Goal: Information Seeking & Learning: Understand process/instructions

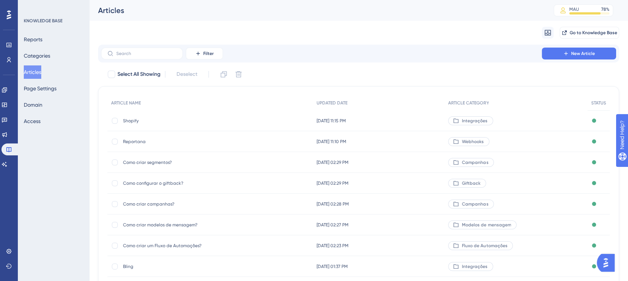
click at [384, 59] on div "Filter New Article" at bounding box center [358, 54] width 515 height 12
click at [547, 29] on icon at bounding box center [547, 32] width 7 height 7
click at [522, 32] on div "Migrate from from Zendesk from Zendesk from Intercom from Intercom Go to Knowle…" at bounding box center [358, 33] width 521 height 24
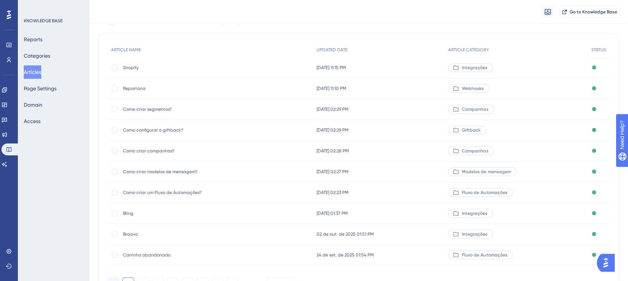
scroll to position [97, 0]
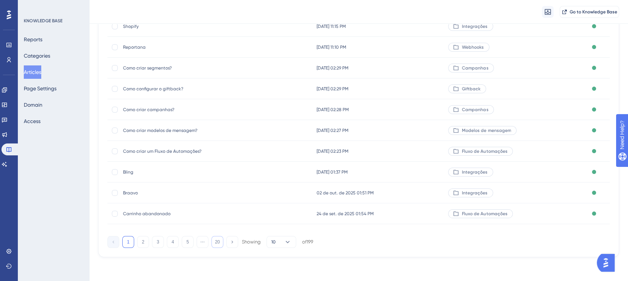
click at [218, 240] on button "20" at bounding box center [217, 242] width 12 height 12
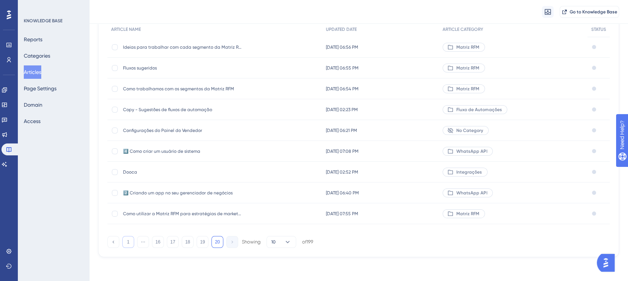
click at [123, 241] on button "1" at bounding box center [128, 242] width 12 height 12
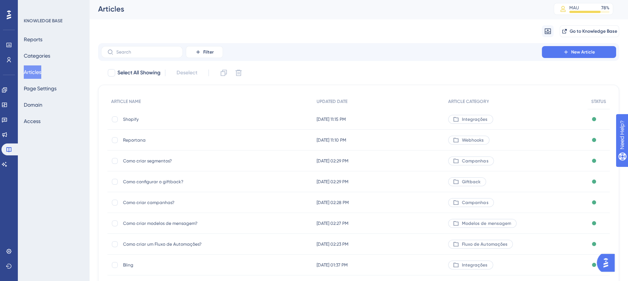
scroll to position [0, 0]
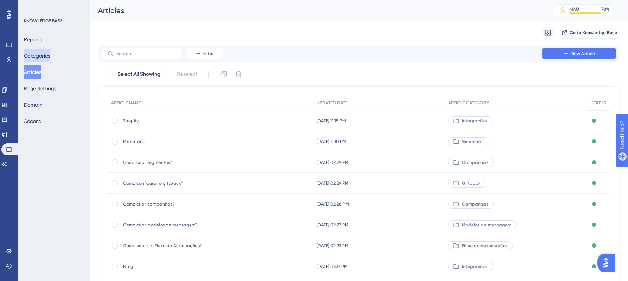
click at [36, 59] on button "Categories" at bounding box center [37, 55] width 26 height 13
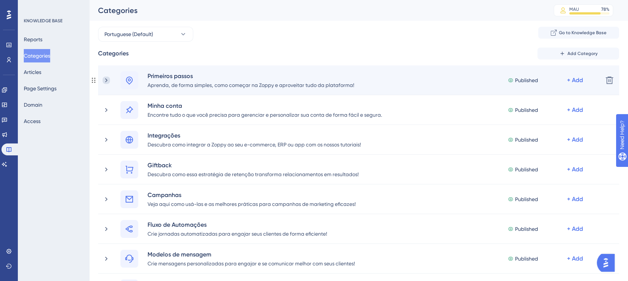
click at [103, 77] on icon at bounding box center [106, 80] width 7 height 7
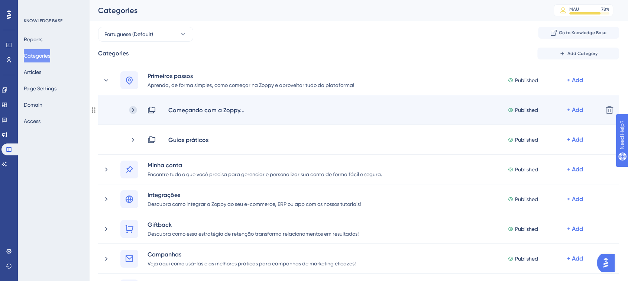
click at [133, 111] on icon at bounding box center [132, 109] width 7 height 7
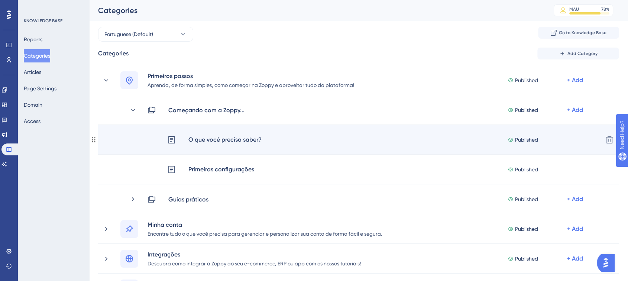
click at [200, 144] on div "O que você precisa saber?" at bounding box center [225, 140] width 74 height 10
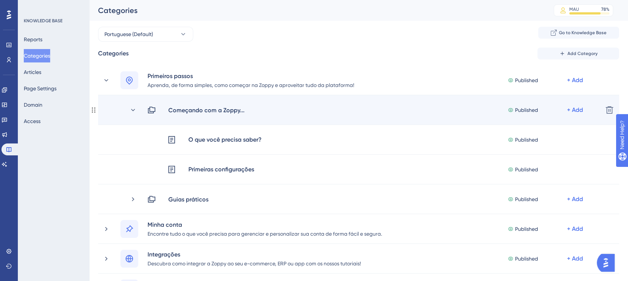
click at [137, 111] on div "Começando com a Zoppy... Published + Add" at bounding box center [362, 109] width 467 height 9
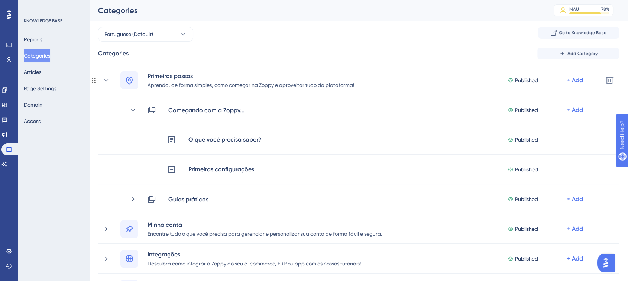
click at [105, 82] on icon at bounding box center [106, 80] width 7 height 7
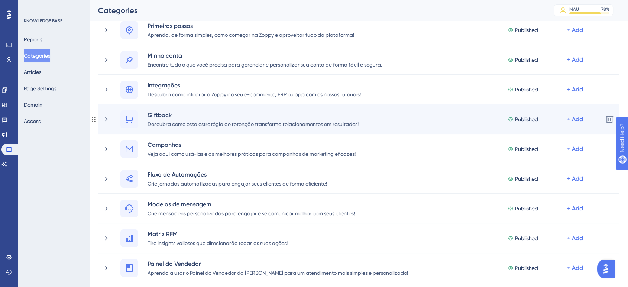
scroll to position [41, 0]
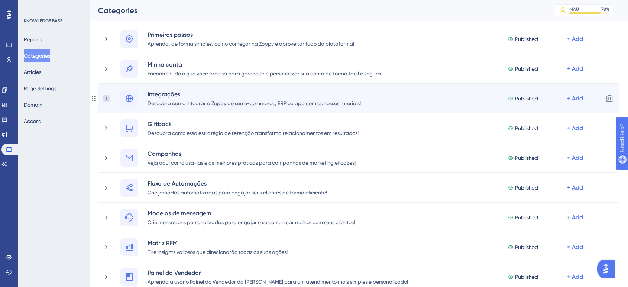
click at [106, 99] on icon at bounding box center [106, 98] width 2 height 4
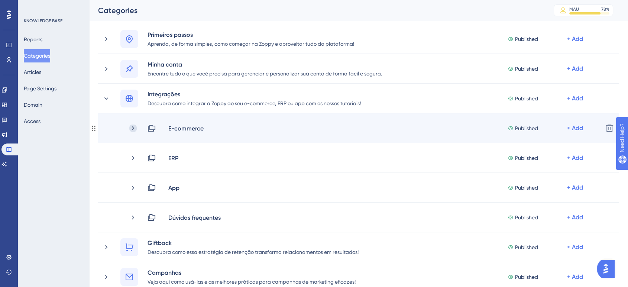
click at [132, 127] on icon at bounding box center [132, 127] width 7 height 7
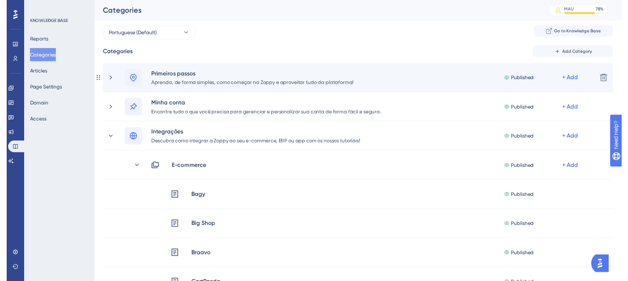
scroll to position [0, 0]
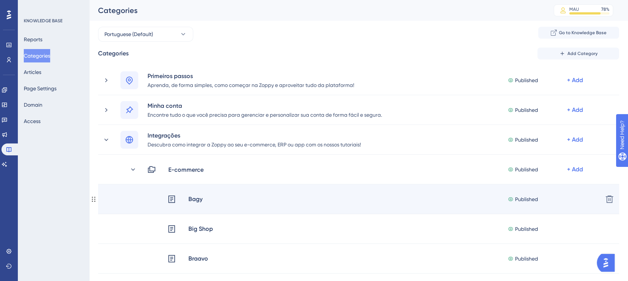
click at [199, 198] on div "Bagy" at bounding box center [195, 199] width 15 height 10
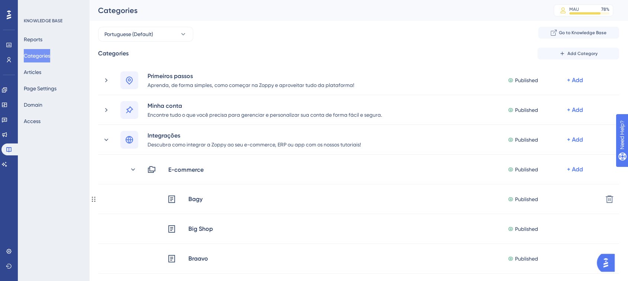
click at [199, 198] on div "Bagy" at bounding box center [195, 199] width 15 height 10
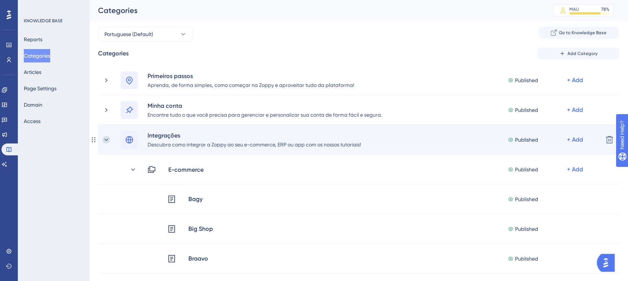
click at [104, 139] on icon at bounding box center [106, 139] width 4 height 2
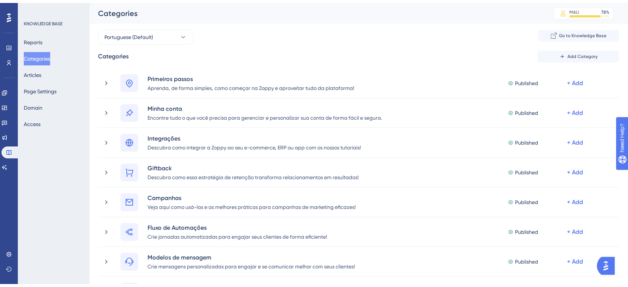
scroll to position [330, 0]
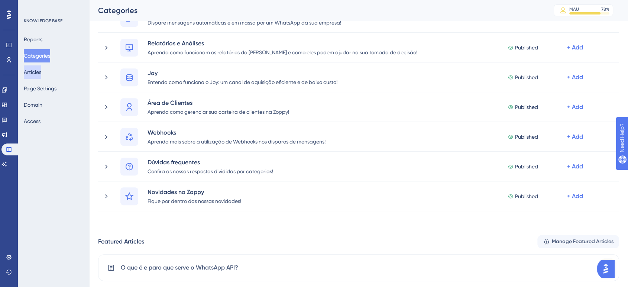
click at [39, 71] on button "Articles" at bounding box center [32, 71] width 17 height 13
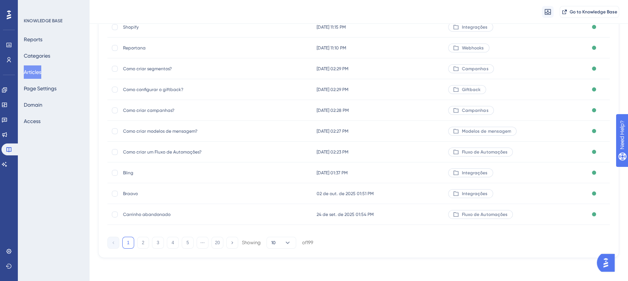
scroll to position [97, 0]
click at [220, 240] on button "20" at bounding box center [217, 242] width 12 height 12
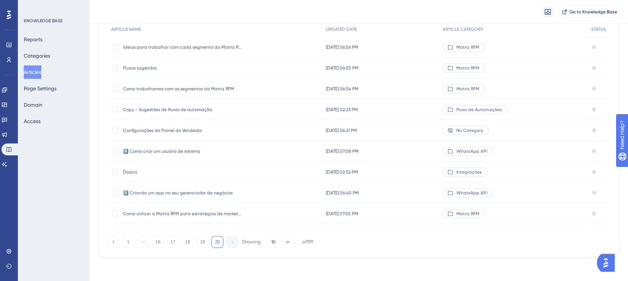
click at [217, 213] on span "Como utilizar a Matriz RFM para estratégias de marketing" at bounding box center [182, 214] width 119 height 6
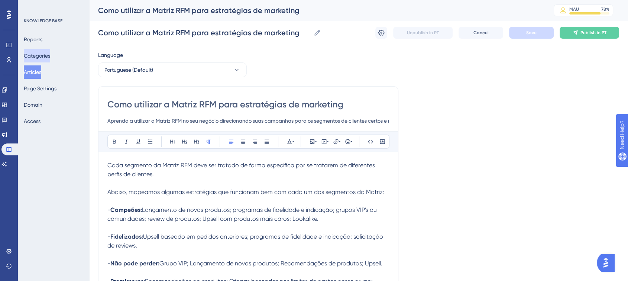
drag, startPoint x: 31, startPoint y: 51, endPoint x: 48, endPoint y: 56, distance: 17.8
click at [31, 51] on button "Categories" at bounding box center [37, 55] width 26 height 13
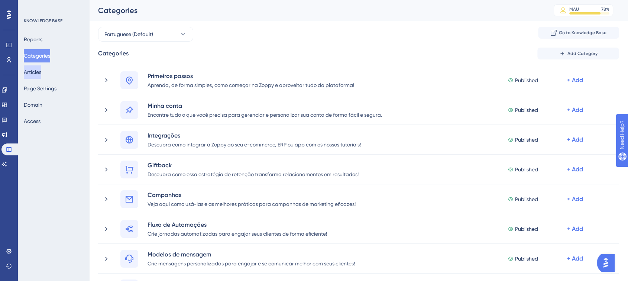
click at [41, 71] on button "Articles" at bounding box center [32, 71] width 17 height 13
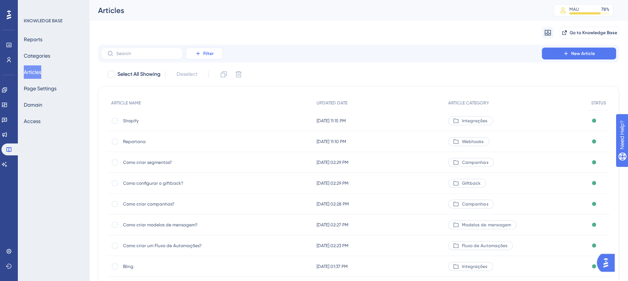
click at [215, 53] on button "Filter" at bounding box center [204, 54] width 37 height 12
click at [222, 120] on div "Category Category" at bounding box center [211, 119] width 30 height 15
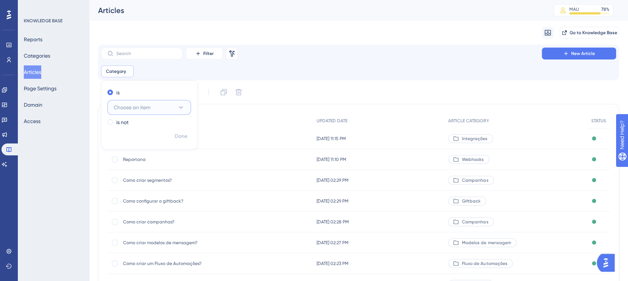
click at [145, 111] on span "Choose an item" at bounding box center [132, 107] width 37 height 9
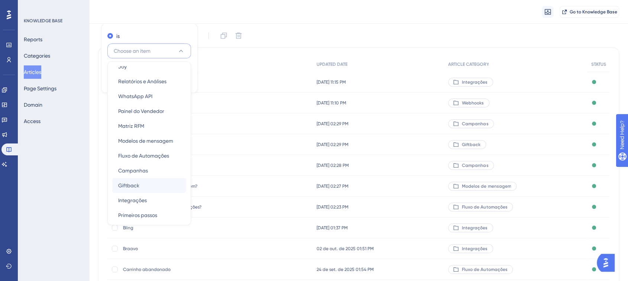
scroll to position [98, 0]
click at [156, 209] on span "Primeiros passos" at bounding box center [137, 213] width 39 height 9
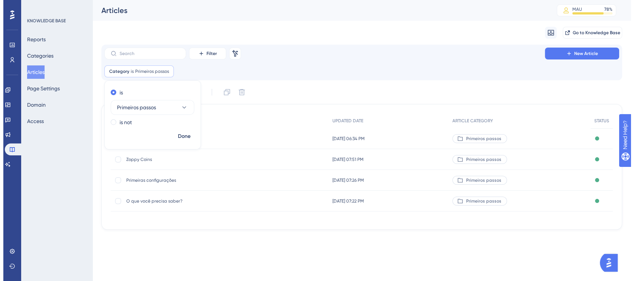
scroll to position [0, 0]
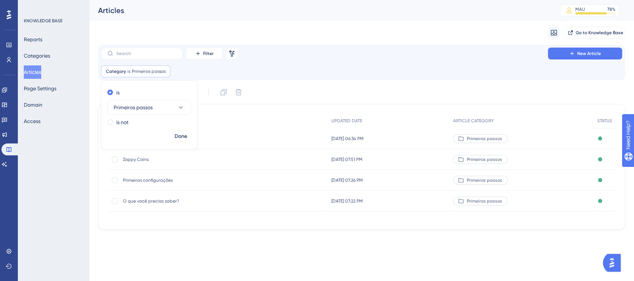
click at [305, 242] on html "Performance Users Engagement Widgets Feedback Product Updates Knowledge Base AI…" at bounding box center [317, 126] width 634 height 253
click at [170, 204] on span "O que você precisa saber?" at bounding box center [181, 201] width 119 height 6
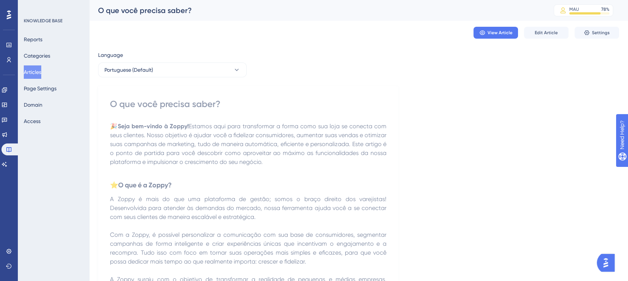
click at [157, 99] on div "O que você precisa saber?" at bounding box center [248, 104] width 276 height 12
copy div "O que você precisa saber?"
click at [331, 160] on p "🎉 Seja bem-vindo à Zoppy! Estamos aqui para transformar a forma como sua loja s…" at bounding box center [248, 144] width 276 height 45
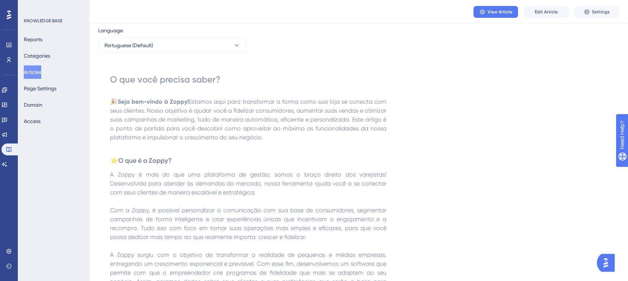
scroll to position [18, 0]
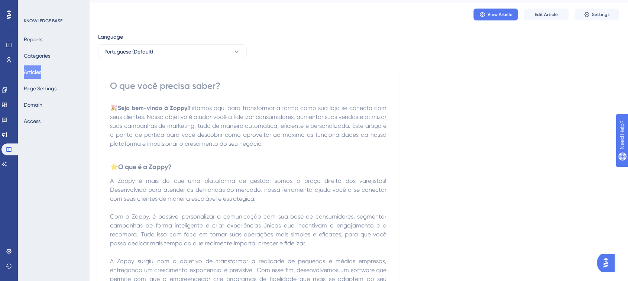
drag, startPoint x: 338, startPoint y: 199, endPoint x: 110, endPoint y: 97, distance: 249.2
click at [110, 97] on div "O que você precisa saber? 🎉 Seja bem-vindo à Zoppy! Estamos aqui para transform…" at bounding box center [248, 286] width 276 height 413
copy div "🎉 Seja bem-vindo à Zoppy! Estamos aqui para transformar a forma como sua loja s…"
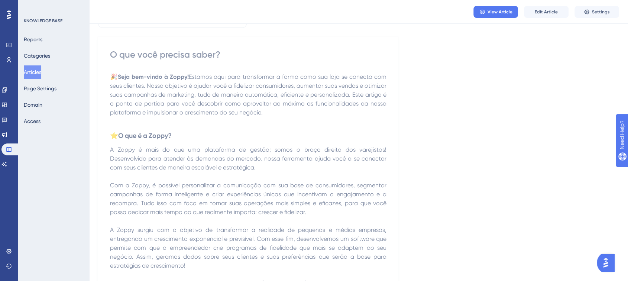
scroll to position [0, 0]
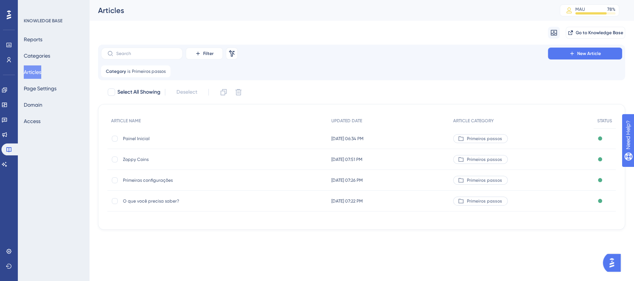
drag, startPoint x: 157, startPoint y: 178, endPoint x: 181, endPoint y: 198, distance: 30.5
click at [208, 221] on div "ARTICLE NAME UPDATED DATE ARTICLE CATEGORY STATUS Painel Inicial Painel Inicial…" at bounding box center [361, 167] width 527 height 126
click at [160, 183] on div "Primeiras configurações Primeiras configurações" at bounding box center [182, 180] width 119 height 21
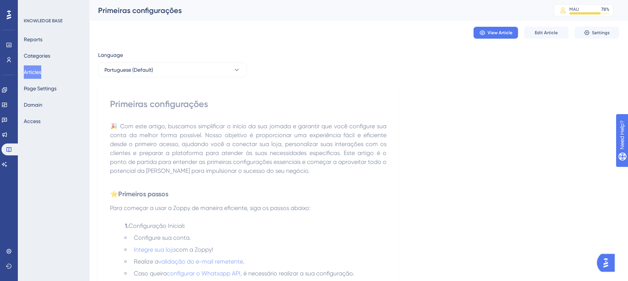
click at [146, 107] on div "Primeiras configurações" at bounding box center [248, 104] width 276 height 12
copy div "Primeiras configurações"
click at [176, 154] on span "🎉 Com este artigo, buscamos simplificar o início da sua jornada e garantir que …" at bounding box center [249, 149] width 278 height 52
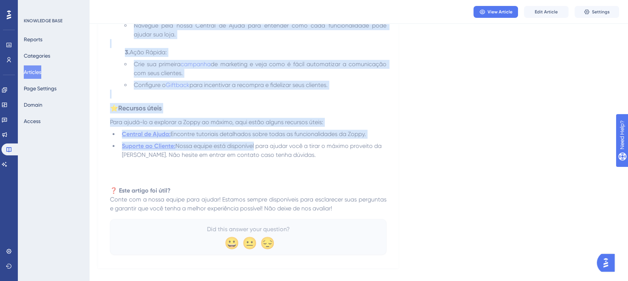
scroll to position [329, 0]
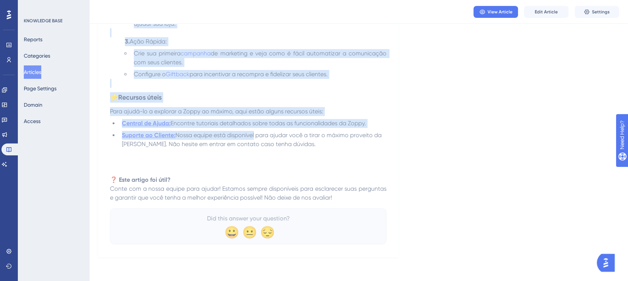
drag, startPoint x: 228, startPoint y: 110, endPoint x: 385, endPoint y: 194, distance: 177.8
click at [385, 194] on div "Primeiras configurações 🎉 Com este artigo, buscamos simplificar o início da sua…" at bounding box center [248, 5] width 276 height 475
copy div "Primeiras configurações 🎉 Com este artigo, buscamos simplificar o início da sua…"
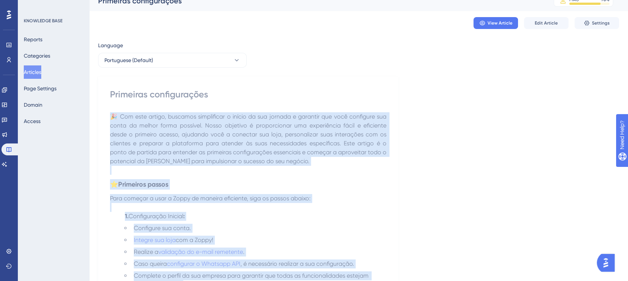
scroll to position [41, 0]
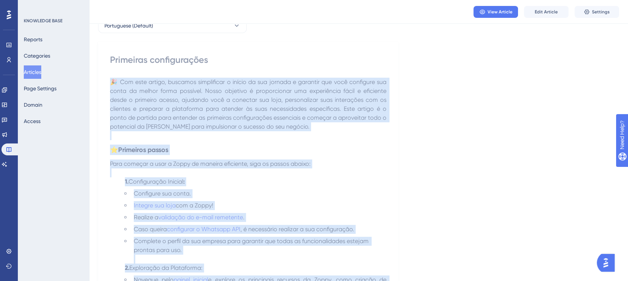
click at [210, 100] on span "🎉 Com este artigo, buscamos simplificar o início da sua jornada e garantir que …" at bounding box center [249, 104] width 278 height 52
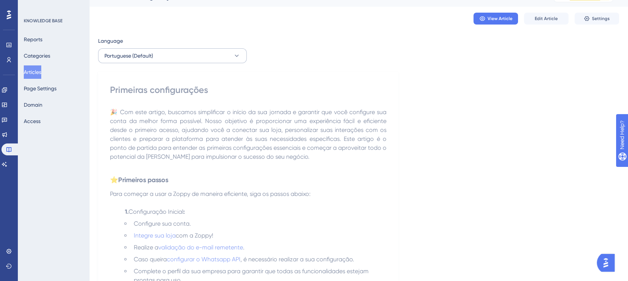
scroll to position [0, 0]
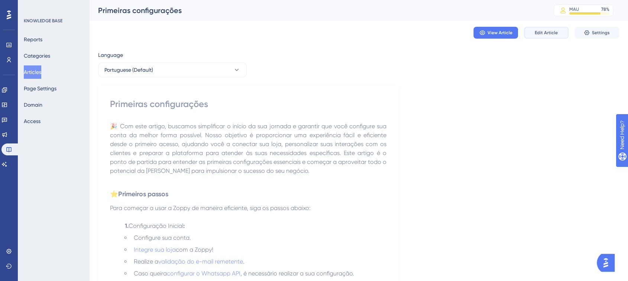
click at [553, 29] on button "Edit Article" at bounding box center [546, 33] width 45 height 12
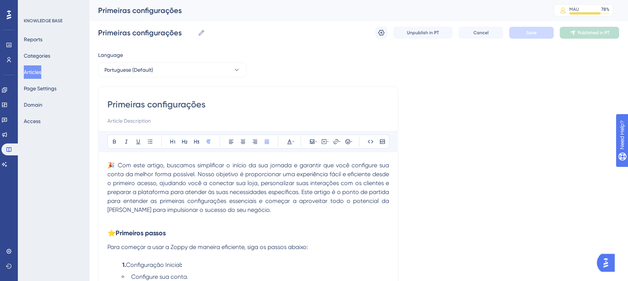
click at [146, 108] on input "Primeiras configurações" at bounding box center [248, 104] width 282 height 12
click at [475, 32] on span "Cancel" at bounding box center [480, 33] width 15 height 6
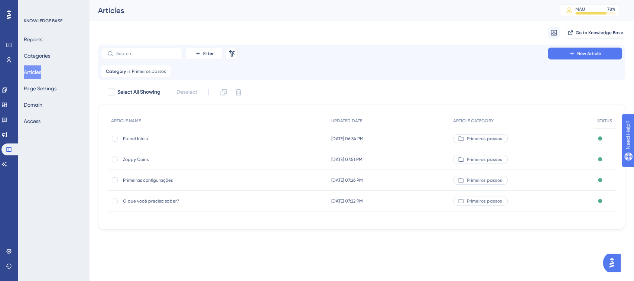
click at [141, 160] on span "Zoppy Coins" at bounding box center [182, 159] width 119 height 6
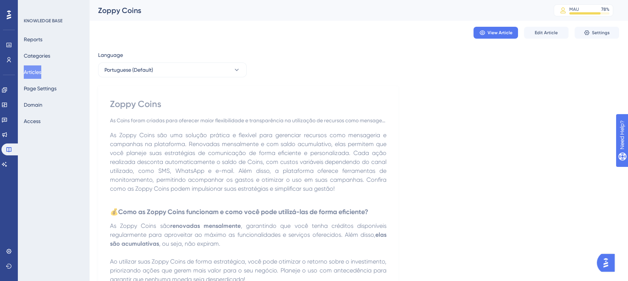
click at [149, 105] on div "Zoppy Coins" at bounding box center [248, 104] width 276 height 12
copy div "Zoppy Coins"
click at [123, 98] on div "Zoppy Coins" at bounding box center [248, 104] width 276 height 12
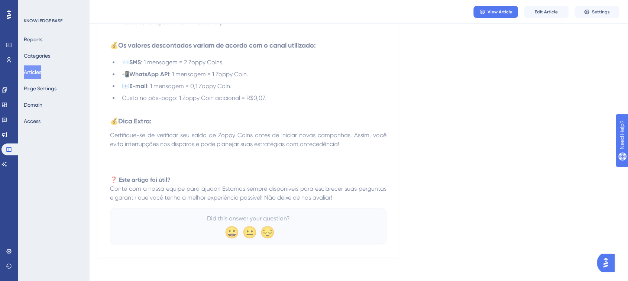
scroll to position [402, 0]
drag, startPoint x: 108, startPoint y: 100, endPoint x: 369, endPoint y: 199, distance: 279.0
copy div "Zoppy Coins As Coins foram criadas para oferecer maior flexibilidade e transpar…"
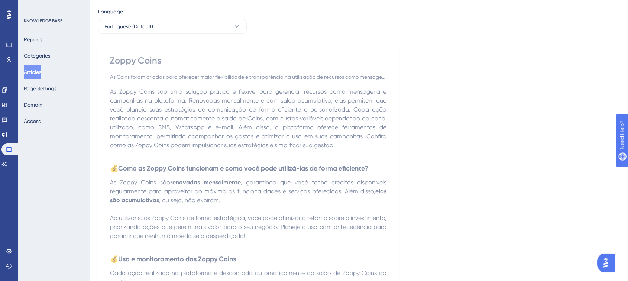
scroll to position [0, 0]
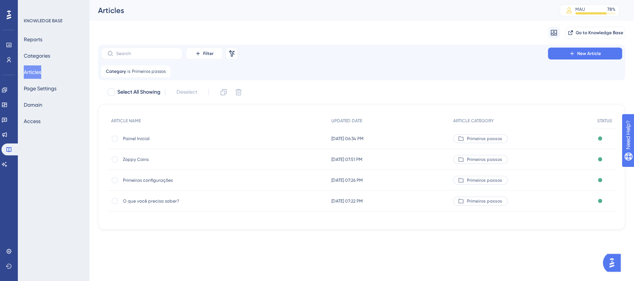
click at [158, 137] on span "Painel Inicial" at bounding box center [182, 139] width 119 height 6
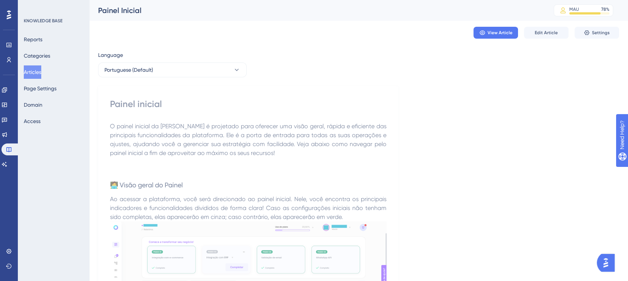
click at [115, 104] on div "Painel inicial" at bounding box center [248, 104] width 276 height 12
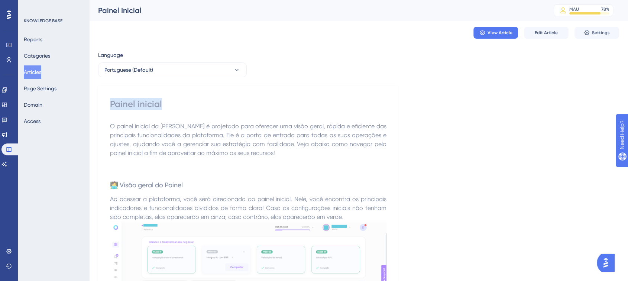
copy div "Painel inicial"
drag, startPoint x: 218, startPoint y: 142, endPoint x: 215, endPoint y: 145, distance: 3.9
click at [218, 143] on span "O painel inicial da Zoppy é projetado para oferecer uma visão geral, rápida e e…" at bounding box center [249, 140] width 278 height 34
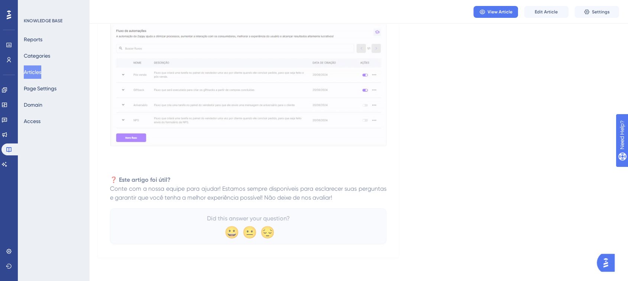
scroll to position [745, 0]
drag, startPoint x: 183, startPoint y: 106, endPoint x: 339, endPoint y: 196, distance: 179.6
copy div "O painel inicial da Zoppy é projetado para oferecer uma visão geral, rápida e e…"
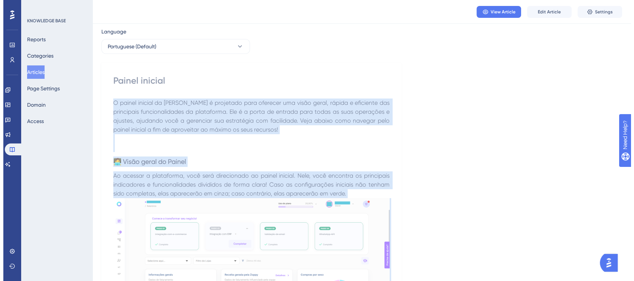
scroll to position [0, 0]
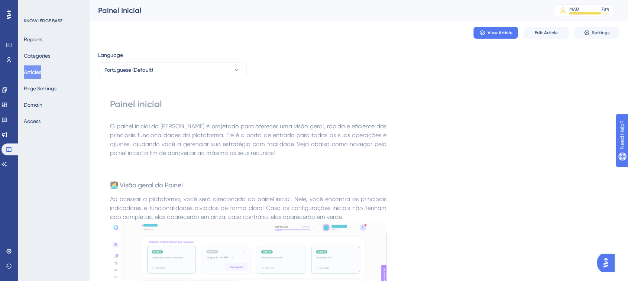
click at [129, 100] on div "Painel inicial" at bounding box center [248, 104] width 276 height 12
copy div "Painel inicial"
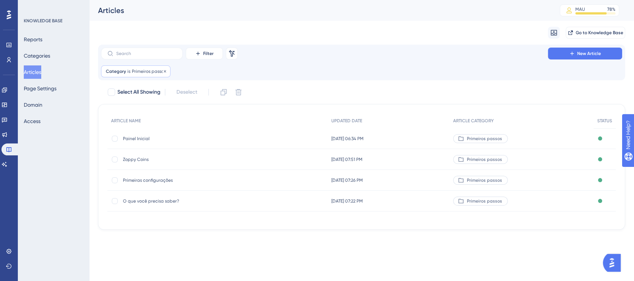
click at [133, 73] on span "Primeiros passos" at bounding box center [149, 71] width 34 height 6
click at [149, 111] on span "Primeiros passos" at bounding box center [133, 107] width 39 height 9
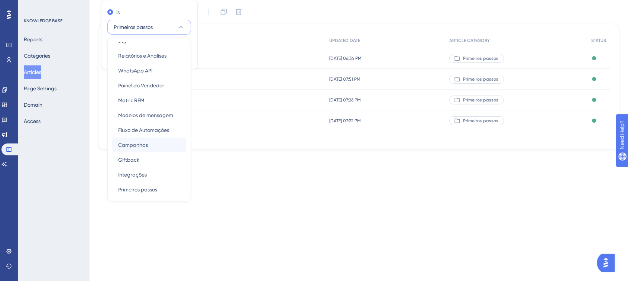
scroll to position [87, 0]
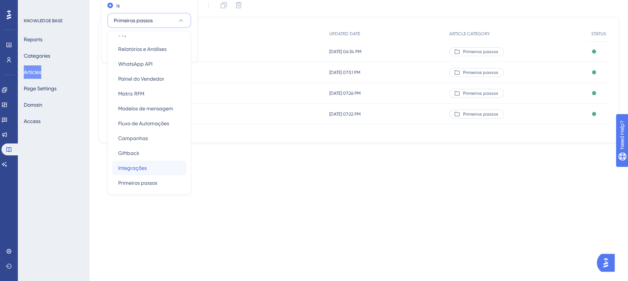
click at [155, 169] on div "Integrações Integrações" at bounding box center [149, 167] width 62 height 15
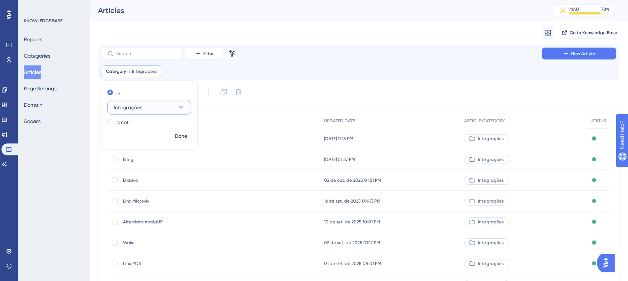
click at [147, 106] on button "Integrações" at bounding box center [149, 107] width 84 height 15
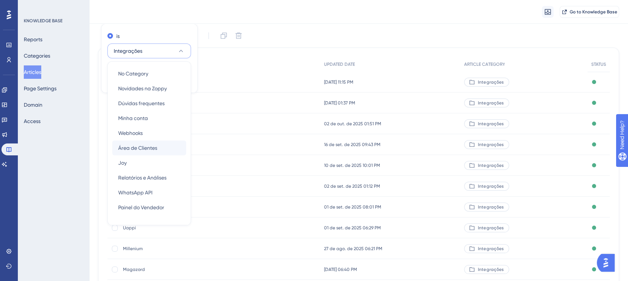
scroll to position [98, 0]
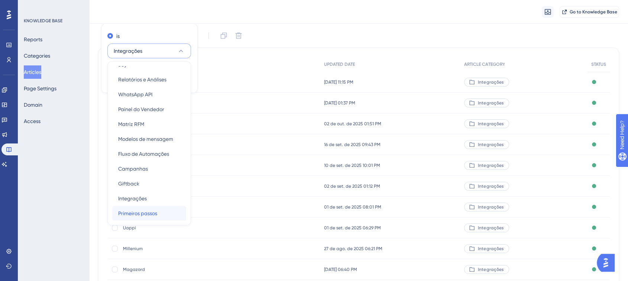
click at [156, 214] on span "Primeiros passos" at bounding box center [137, 213] width 39 height 9
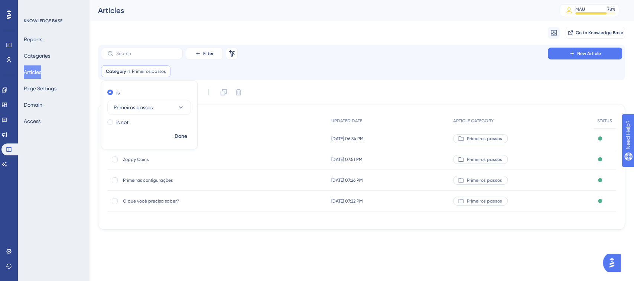
click at [311, 116] on div "ARTICLE NAME" at bounding box center [217, 120] width 220 height 15
click at [125, 74] on span "Category" at bounding box center [116, 71] width 20 height 6
click at [149, 103] on span "Primeiros passos" at bounding box center [133, 107] width 39 height 9
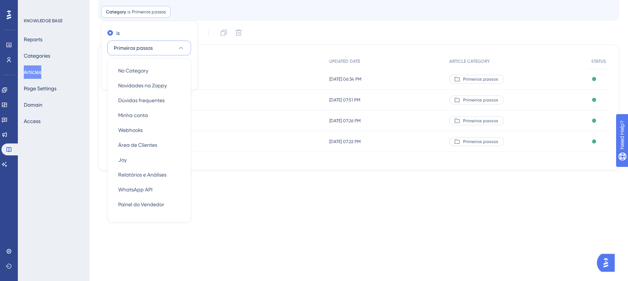
scroll to position [98, 0]
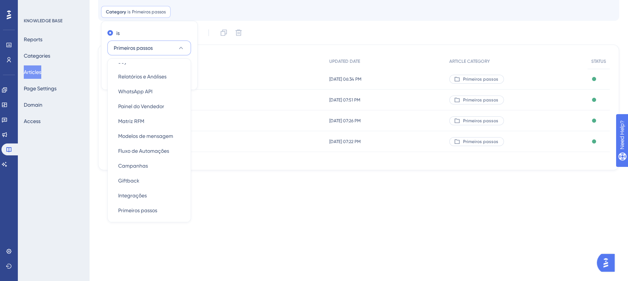
click at [329, 194] on html "Performance Users Engagement Widgets Feedback Product Updates Knowledge Base AI…" at bounding box center [314, 67] width 628 height 253
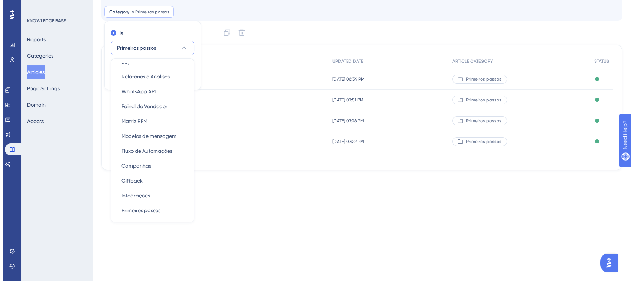
scroll to position [0, 0]
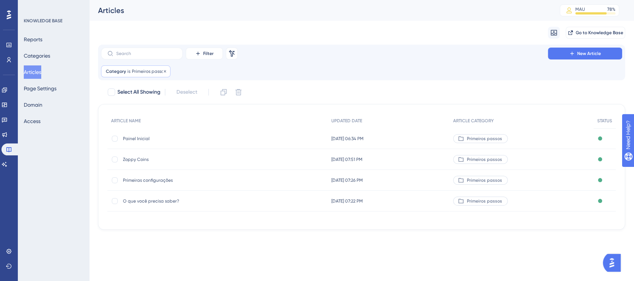
click at [140, 71] on span "Primeiros passos" at bounding box center [149, 71] width 34 height 6
click at [315, 82] on div "Filter Remove Filters New Article Category is Primeiros passos Primeiros passos…" at bounding box center [361, 137] width 527 height 185
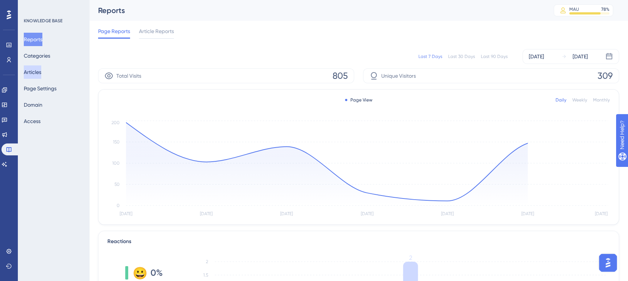
click at [37, 74] on button "Articles" at bounding box center [32, 71] width 17 height 13
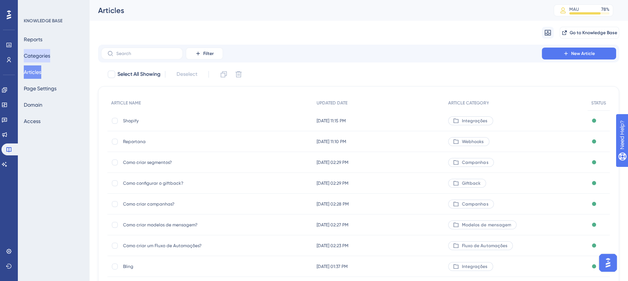
click at [42, 58] on button "Categories" at bounding box center [37, 55] width 26 height 13
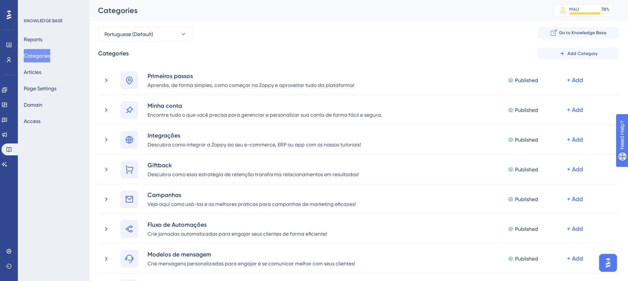
click at [41, 52] on button "Categories" at bounding box center [37, 55] width 26 height 13
click at [111, 77] on div "Primeiros passos Aprenda, de forma simples, como começar na Zoppy e aproveitar …" at bounding box center [350, 80] width 494 height 18
click at [229, 50] on div "Categories Add Category" at bounding box center [358, 54] width 521 height 12
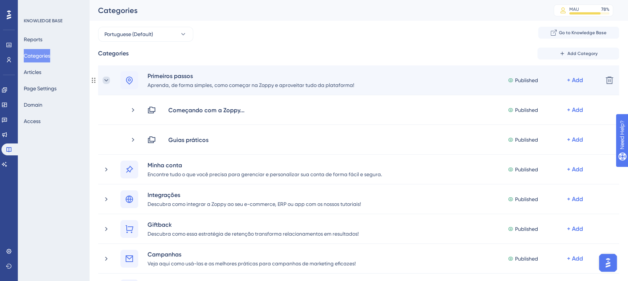
click at [106, 81] on icon at bounding box center [106, 80] width 4 height 2
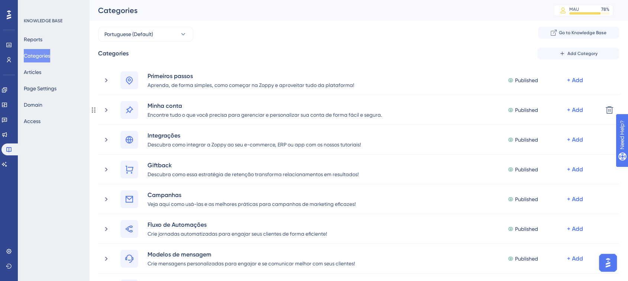
drag, startPoint x: 106, startPoint y: 110, endPoint x: 253, endPoint y: 2, distance: 182.1
click at [105, 110] on icon at bounding box center [106, 109] width 7 height 7
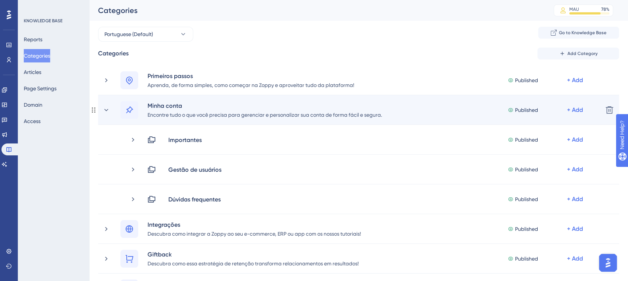
click at [110, 108] on div "Minha conta Encontre tudo o que você precisa para gerenciar e personalizar sua …" at bounding box center [350, 110] width 494 height 18
click at [104, 108] on icon at bounding box center [106, 109] width 7 height 7
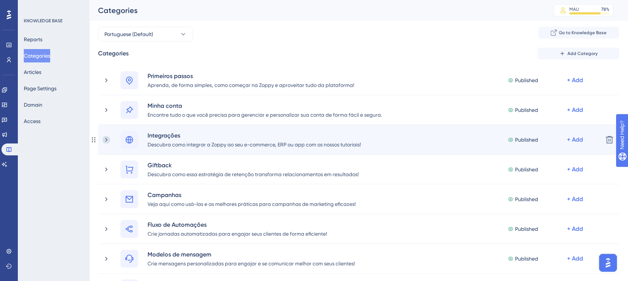
click at [106, 139] on icon at bounding box center [106, 139] width 7 height 7
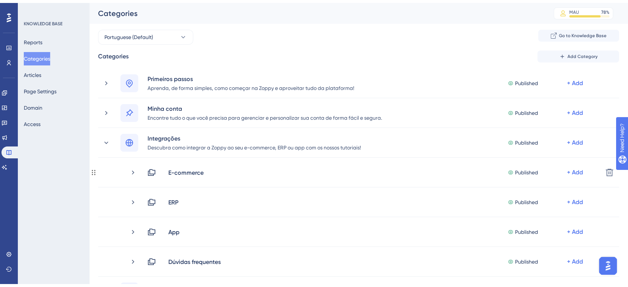
scroll to position [41, 0]
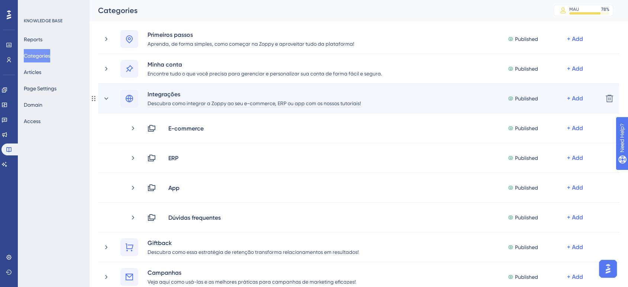
click at [166, 103] on div "Descubra como integrar a Zoppy ao seu e-commerce, ERP ou app com os nossos tuto…" at bounding box center [254, 102] width 214 height 9
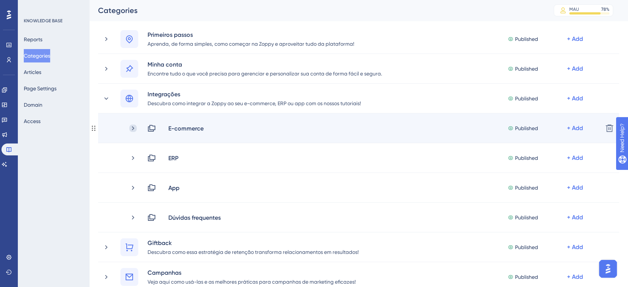
click at [136, 127] on icon at bounding box center [132, 127] width 7 height 7
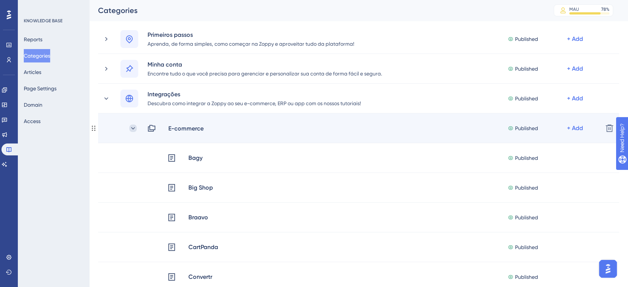
click at [133, 128] on icon at bounding box center [133, 128] width 4 height 2
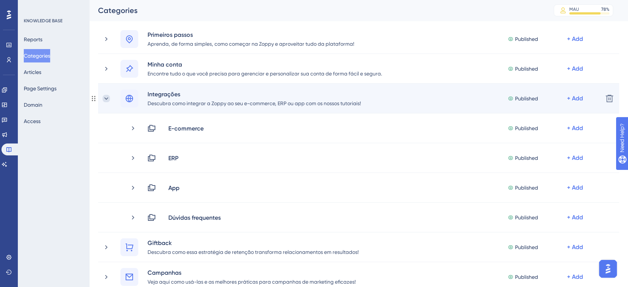
click at [107, 98] on icon at bounding box center [106, 98] width 4 height 2
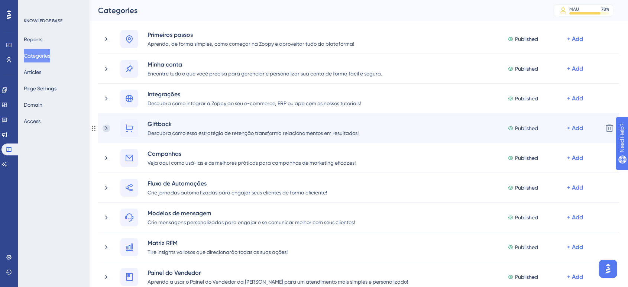
click at [106, 129] on icon at bounding box center [106, 128] width 2 height 4
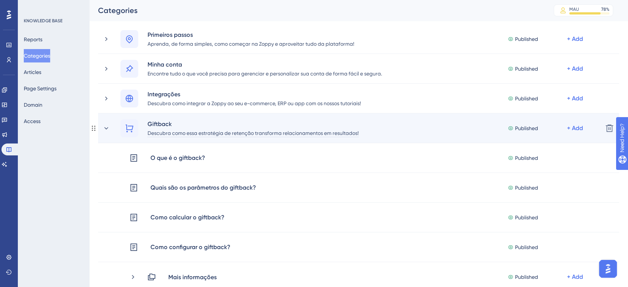
click at [155, 134] on div "Descubra como essa estratégia de retenção transforma relacionamentos em resulta…" at bounding box center [253, 132] width 212 height 9
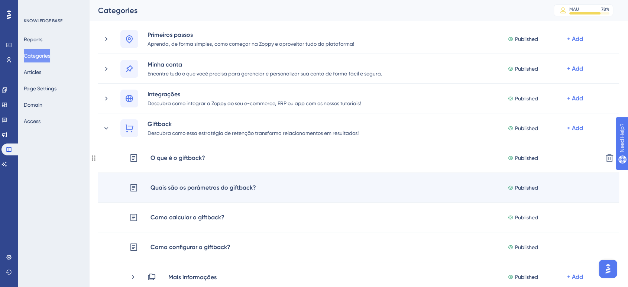
scroll to position [82, 0]
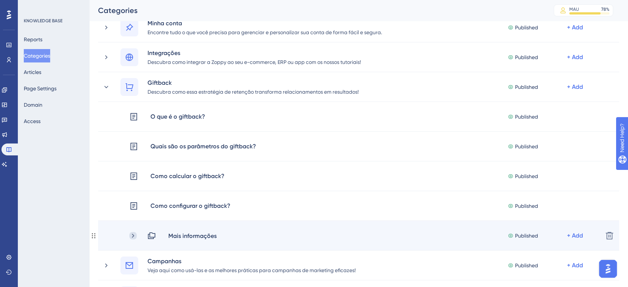
click at [133, 234] on icon at bounding box center [132, 235] width 7 height 7
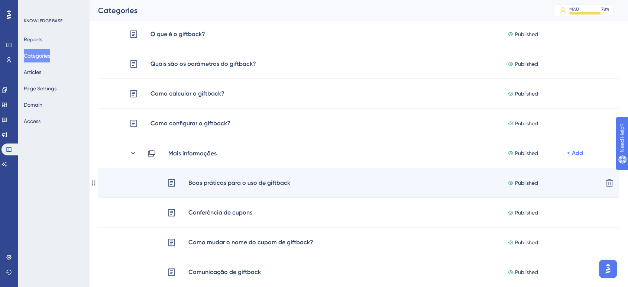
scroll to position [206, 0]
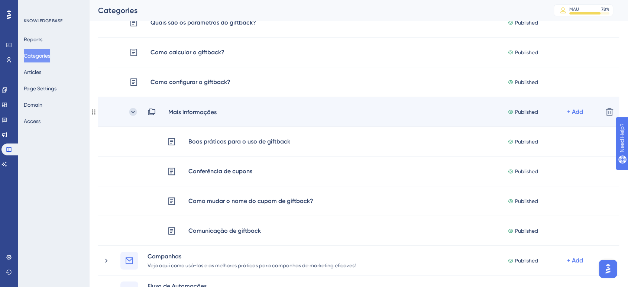
click at [133, 110] on icon at bounding box center [132, 111] width 7 height 7
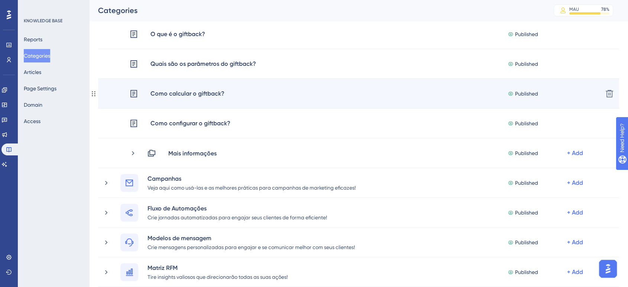
scroll to position [124, 0]
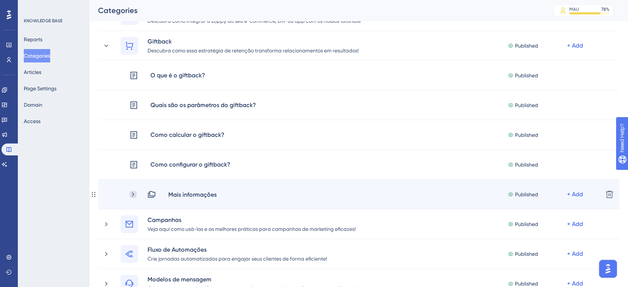
click at [133, 193] on icon at bounding box center [133, 194] width 2 height 4
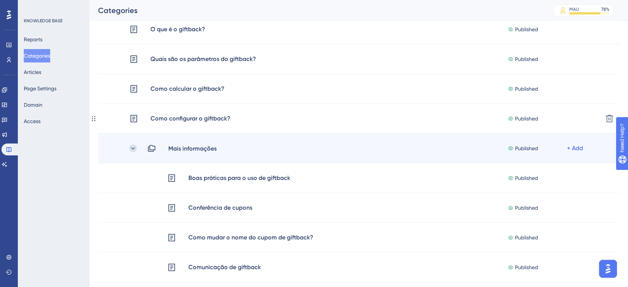
scroll to position [165, 0]
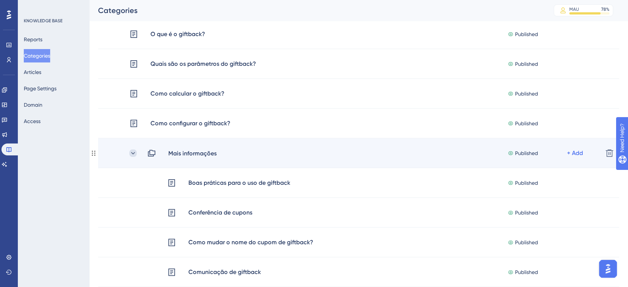
click at [131, 150] on icon at bounding box center [132, 152] width 7 height 7
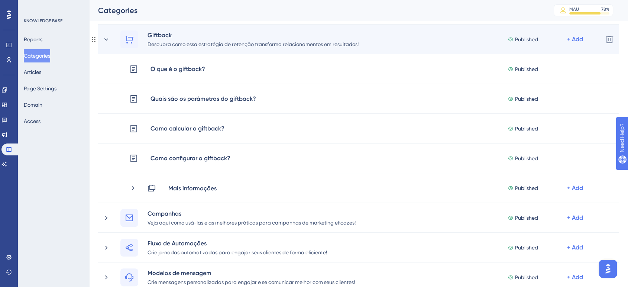
scroll to position [82, 0]
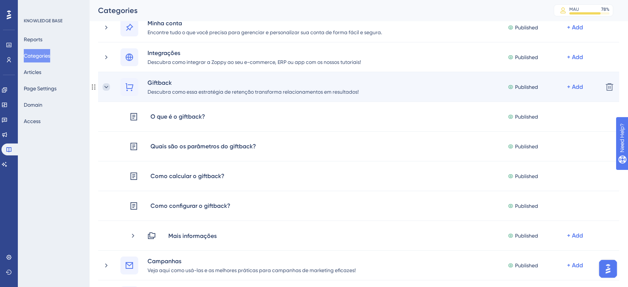
click at [106, 87] on icon at bounding box center [106, 86] width 7 height 7
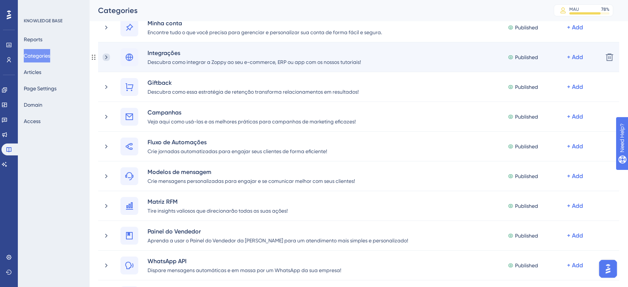
click at [108, 55] on icon at bounding box center [106, 56] width 7 height 7
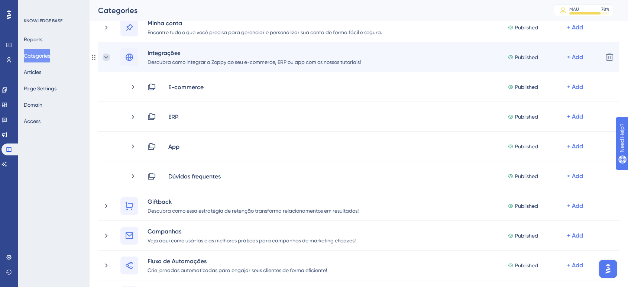
click at [107, 59] on icon at bounding box center [106, 56] width 7 height 7
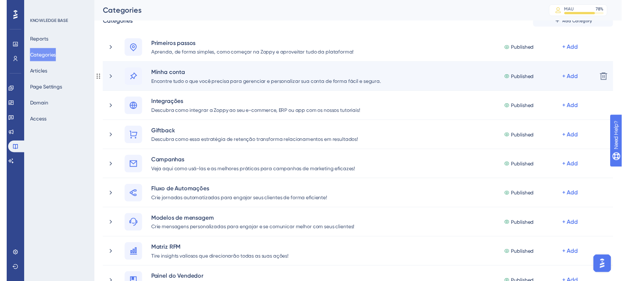
scroll to position [0, 0]
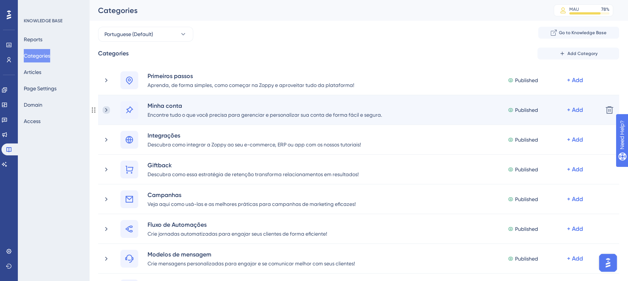
click at [106, 109] on icon at bounding box center [106, 110] width 2 height 4
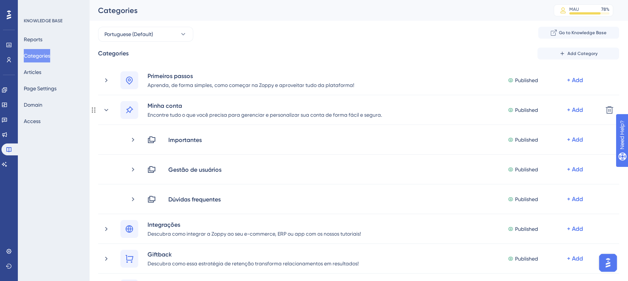
click at [106, 109] on icon at bounding box center [106, 109] width 7 height 7
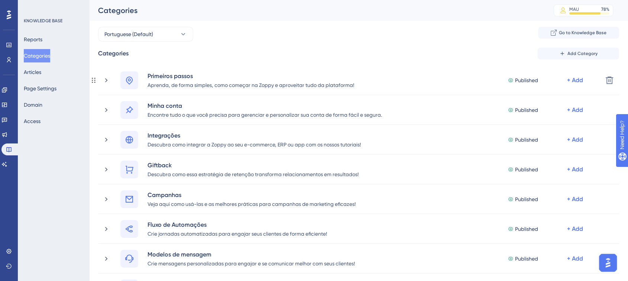
click at [105, 80] on icon at bounding box center [106, 80] width 7 height 7
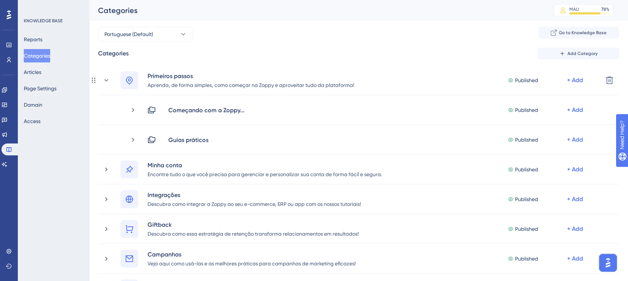
click at [105, 80] on icon at bounding box center [106, 80] width 4 height 2
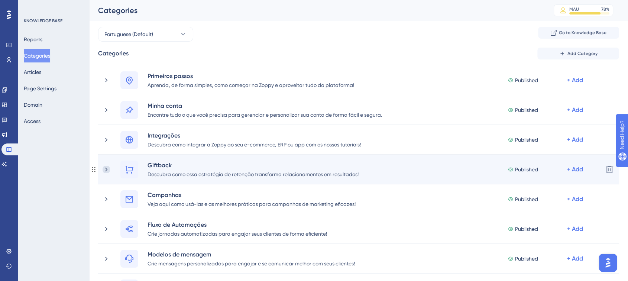
click at [107, 170] on icon at bounding box center [106, 169] width 7 height 7
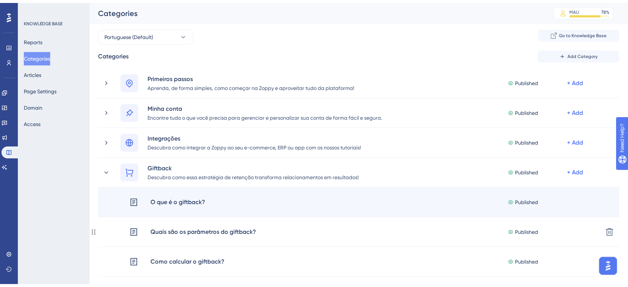
scroll to position [82, 0]
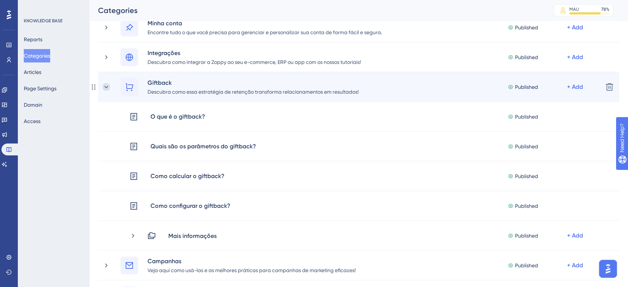
click at [107, 88] on icon at bounding box center [106, 86] width 7 height 7
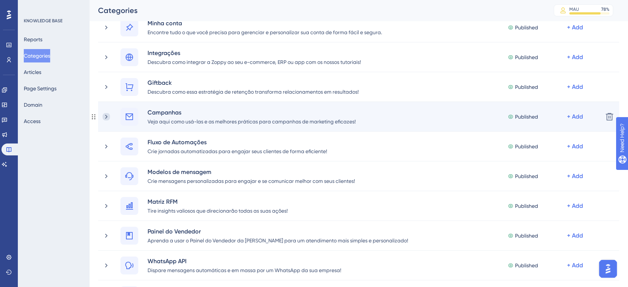
click at [108, 115] on icon at bounding box center [106, 116] width 7 height 7
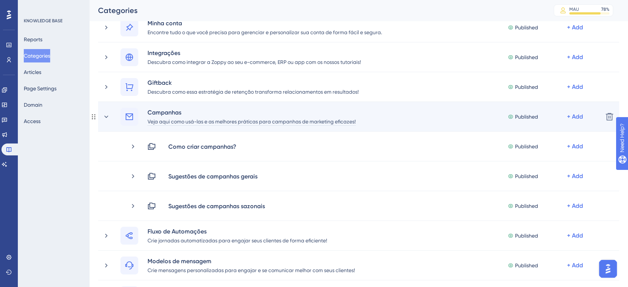
click at [174, 122] on div "Veja aqui como usá-las e as melhores práticas para campanhas de marketing efica…" at bounding box center [251, 121] width 209 height 9
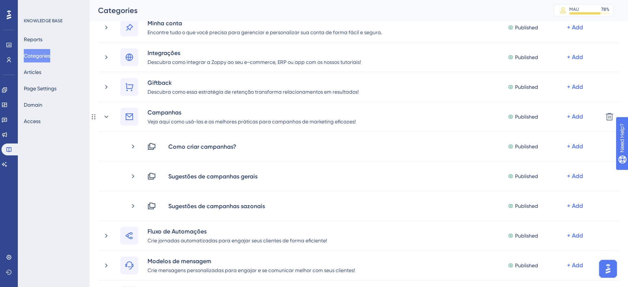
drag, startPoint x: 107, startPoint y: 115, endPoint x: 291, endPoint y: 1, distance: 216.7
click at [107, 115] on icon at bounding box center [106, 116] width 7 height 7
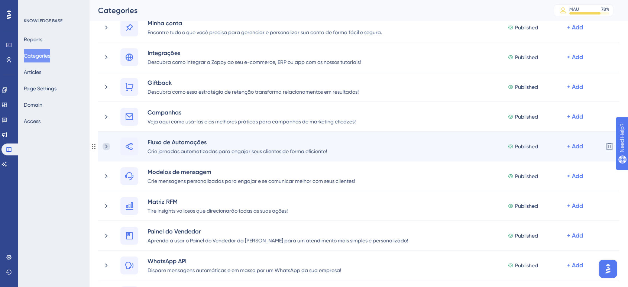
click at [105, 146] on icon at bounding box center [106, 146] width 7 height 7
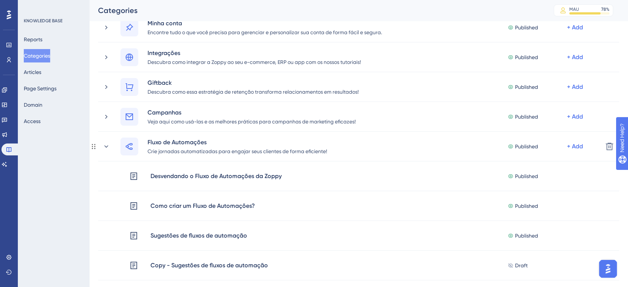
click at [182, 151] on div "Crie jornadas automatizadas para engajar seus clientes de forma eficiente!" at bounding box center [237, 150] width 180 height 9
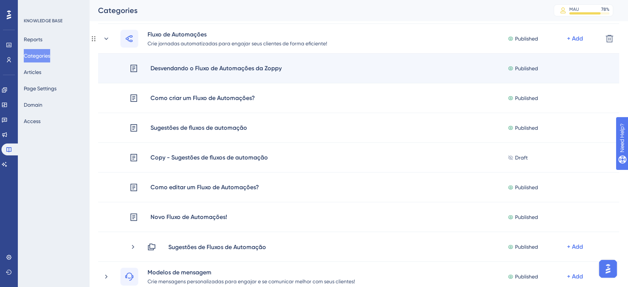
scroll to position [165, 0]
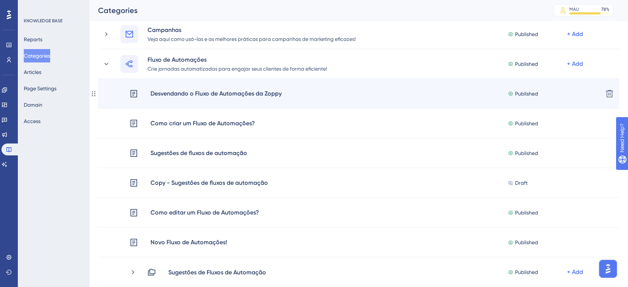
click at [156, 91] on div "Desvendando o Fluxo de Automações da Zoppy" at bounding box center [216, 94] width 132 height 10
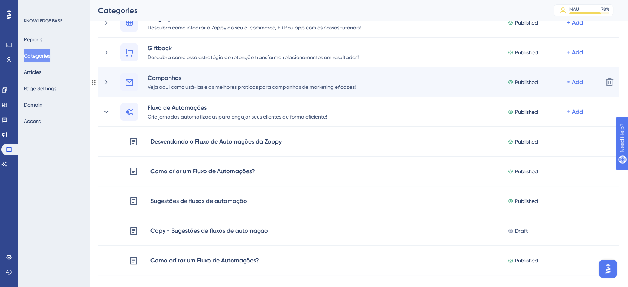
scroll to position [41, 0]
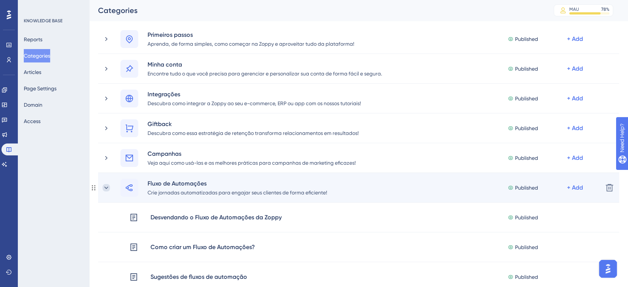
click at [106, 189] on icon at bounding box center [106, 187] width 7 height 7
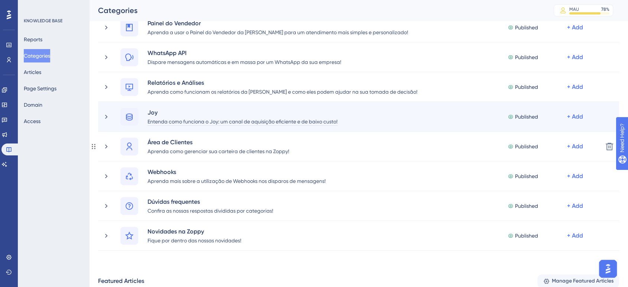
scroll to position [330, 0]
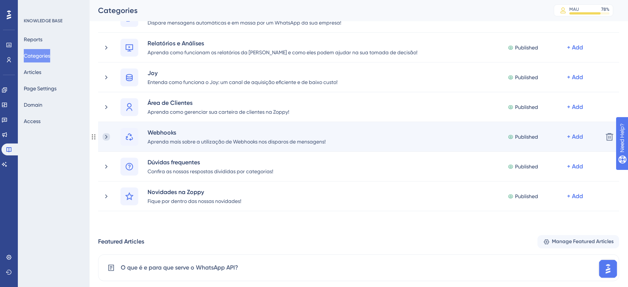
click at [106, 136] on icon at bounding box center [106, 136] width 7 height 7
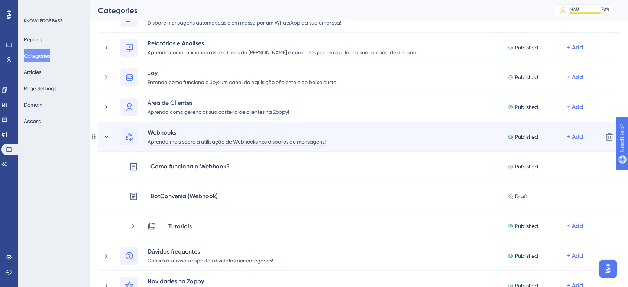
click at [186, 141] on div "Aprenda mais sobre a utilização de Webhooks nos disparos de mensagens!" at bounding box center [236, 141] width 179 height 9
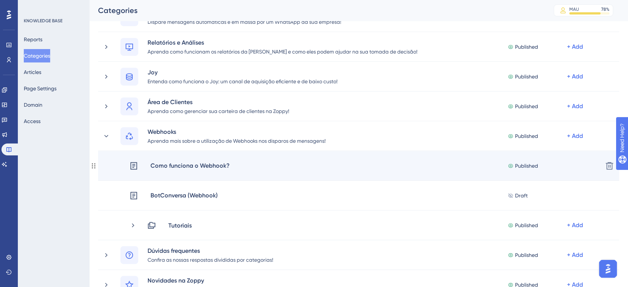
scroll to position [371, 0]
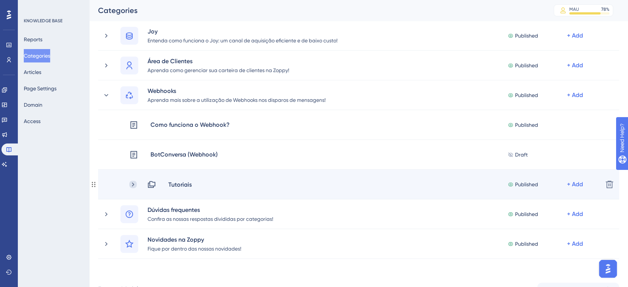
click at [133, 183] on icon at bounding box center [133, 184] width 2 height 4
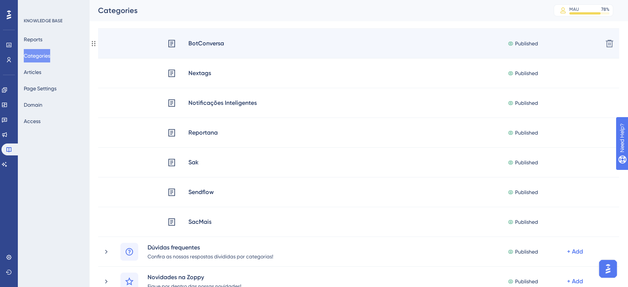
scroll to position [495, 0]
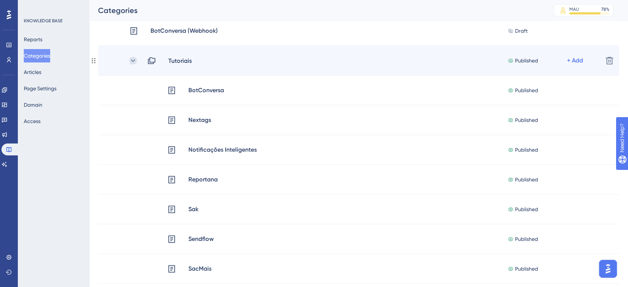
click at [134, 62] on icon at bounding box center [132, 60] width 7 height 7
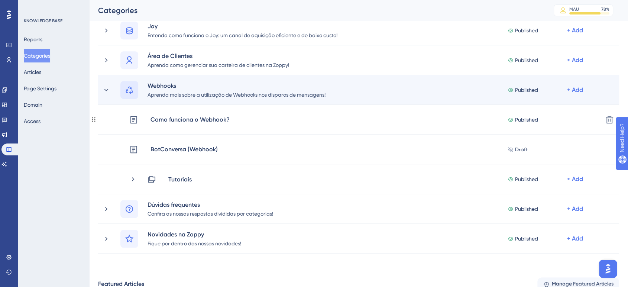
scroll to position [371, 0]
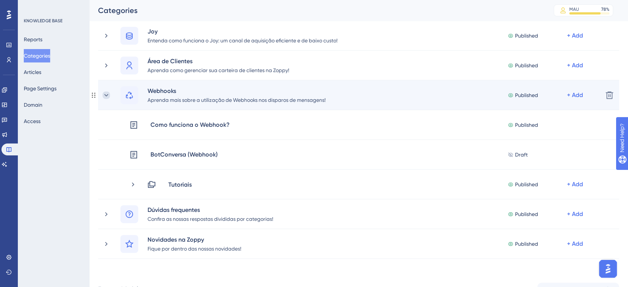
click at [108, 95] on icon at bounding box center [106, 94] width 7 height 7
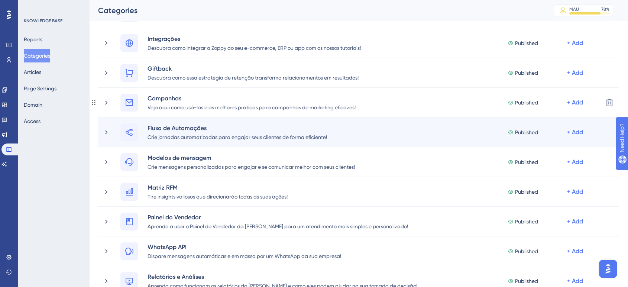
scroll to position [82, 0]
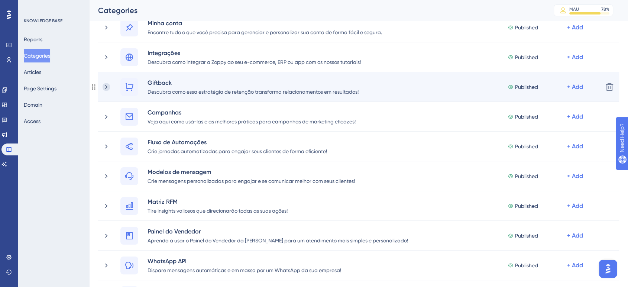
click at [107, 86] on icon at bounding box center [106, 86] width 7 height 7
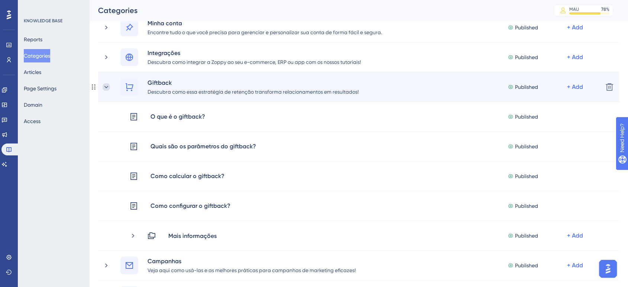
click at [107, 85] on icon at bounding box center [106, 86] width 7 height 7
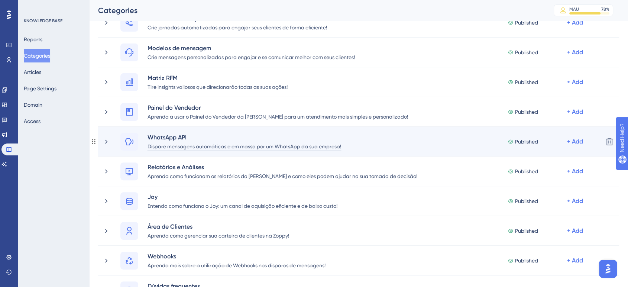
scroll to position [247, 0]
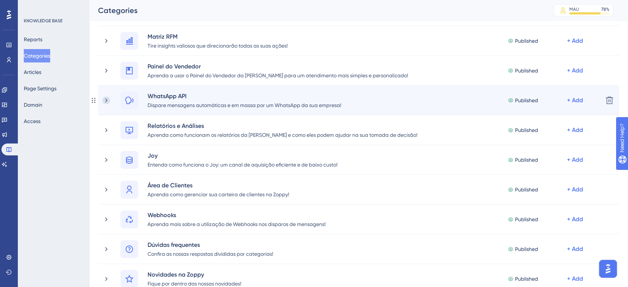
click at [105, 99] on icon at bounding box center [106, 100] width 7 height 7
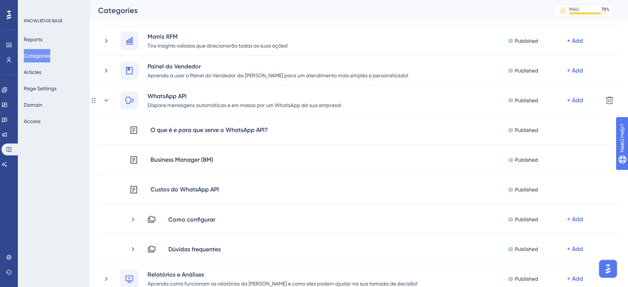
click at [183, 105] on div "Dispare mensagens automáticas e em massa por um WhatsApp da sua empresa!" at bounding box center [244, 104] width 194 height 9
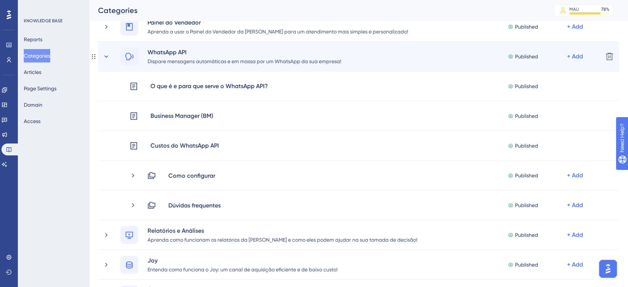
scroll to position [289, 0]
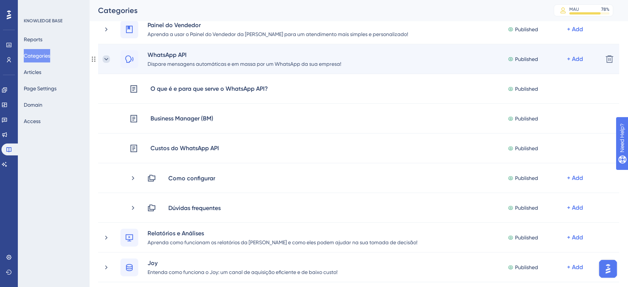
click at [104, 57] on icon at bounding box center [106, 58] width 7 height 7
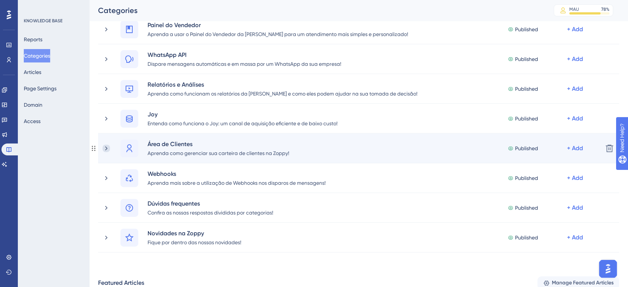
click at [105, 146] on icon at bounding box center [106, 147] width 7 height 7
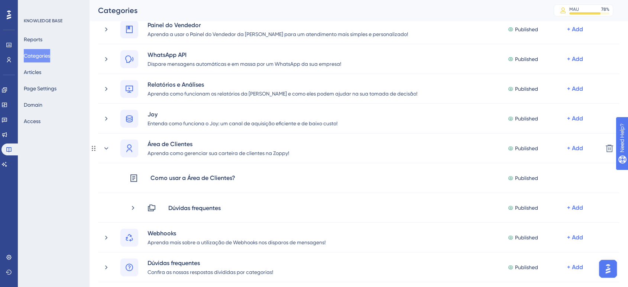
click at [196, 150] on div "Aprenda como gerenciar sua carteira de clientes na Zoppy!" at bounding box center [218, 152] width 142 height 9
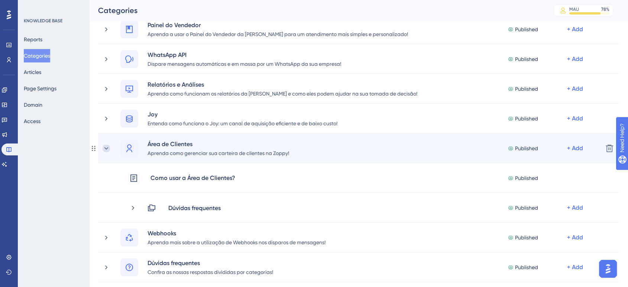
click at [104, 146] on icon at bounding box center [106, 147] width 7 height 7
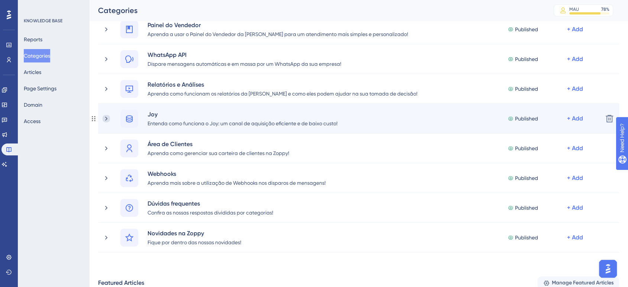
click at [108, 117] on icon at bounding box center [106, 118] width 7 height 7
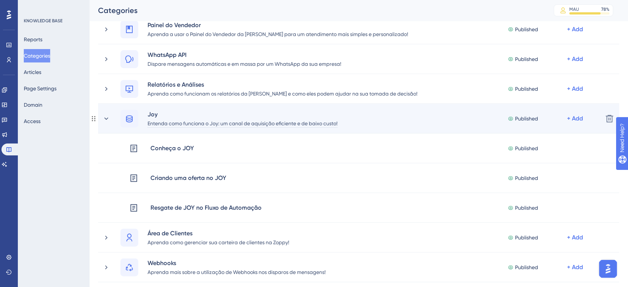
click at [173, 123] on div "Entenda como funciona o Joy: um canal de aquisição eficiente e de baixo custo!" at bounding box center [242, 122] width 191 height 9
click at [106, 117] on icon at bounding box center [106, 118] width 7 height 7
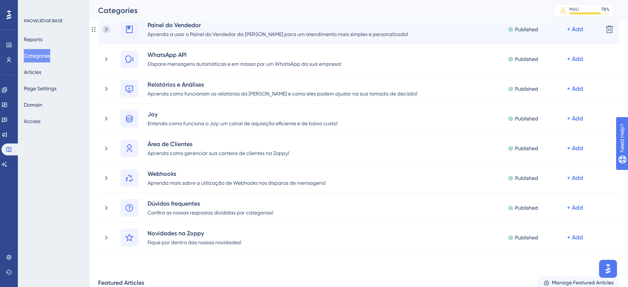
click at [105, 29] on icon at bounding box center [106, 29] width 7 height 7
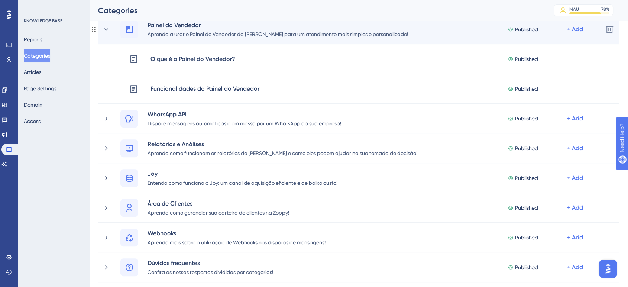
click at [183, 34] on div "Aprenda a usar o Painel do Vendedor da [PERSON_NAME] para um atendimento mais s…" at bounding box center [277, 33] width 261 height 9
click at [104, 29] on icon at bounding box center [106, 29] width 7 height 7
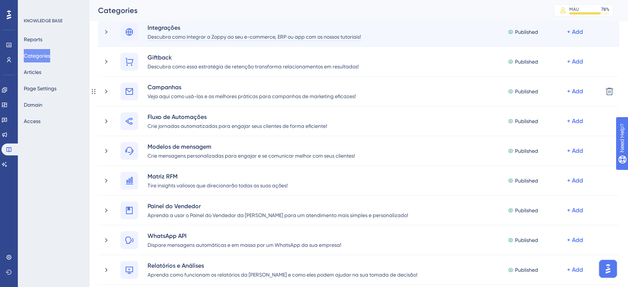
scroll to position [41, 0]
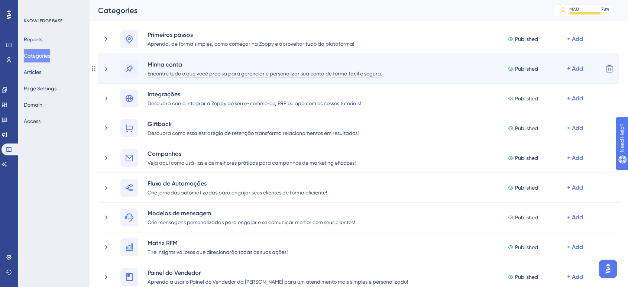
click at [172, 73] on div "Encontre tudo o que você precisa para gerenciar e personalizar sua conta de for…" at bounding box center [264, 73] width 235 height 9
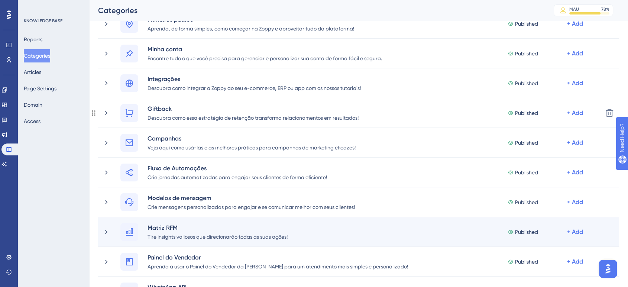
scroll to position [82, 0]
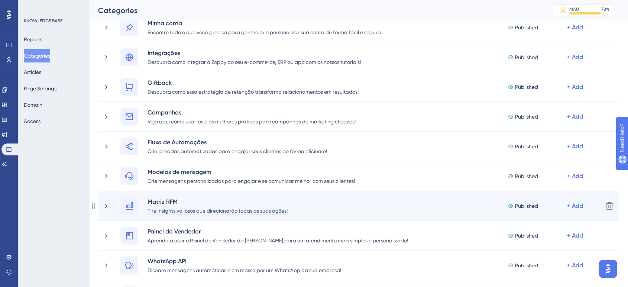
click at [167, 214] on div "Tire insights valiosos que direcionarão todas as suas ações!" at bounding box center [217, 210] width 141 height 9
click at [108, 204] on icon at bounding box center [106, 205] width 7 height 7
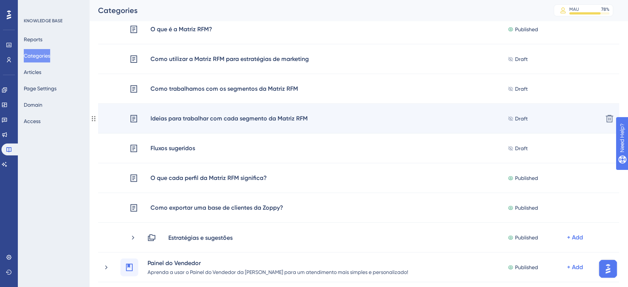
scroll to position [247, 0]
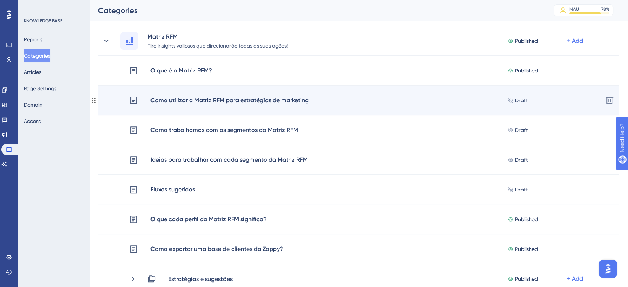
click at [358, 104] on div "Como utilizar a Matriz RFM para estratégias de marketing Draft + Add" at bounding box center [362, 100] width 467 height 10
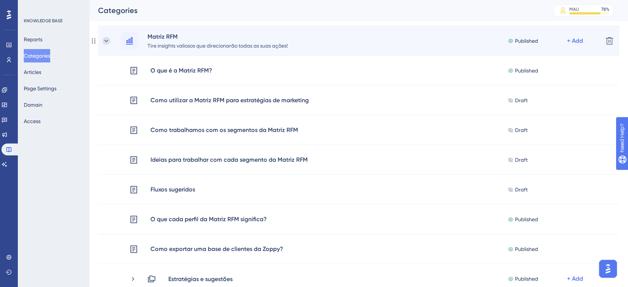
click at [106, 42] on icon at bounding box center [106, 40] width 7 height 7
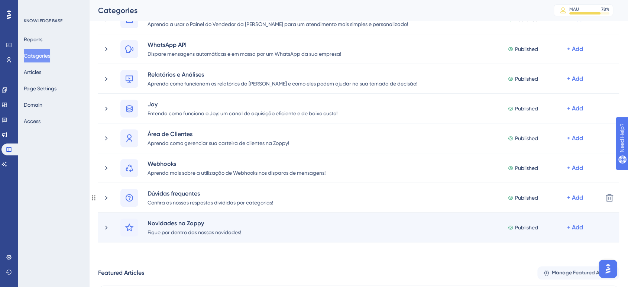
scroll to position [330, 0]
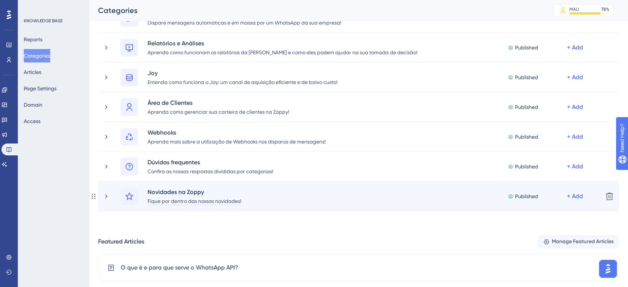
click at [197, 200] on div "Fique por dentro das nossas novidades!" at bounding box center [194, 200] width 94 height 9
click at [107, 193] on icon at bounding box center [106, 195] width 7 height 7
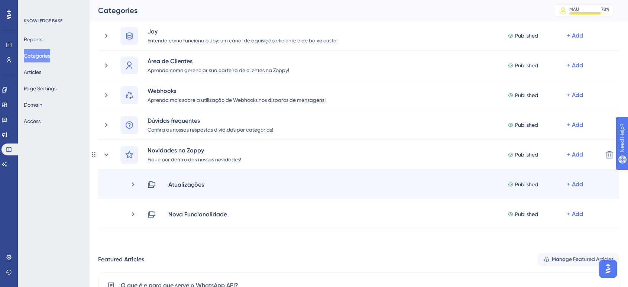
scroll to position [413, 0]
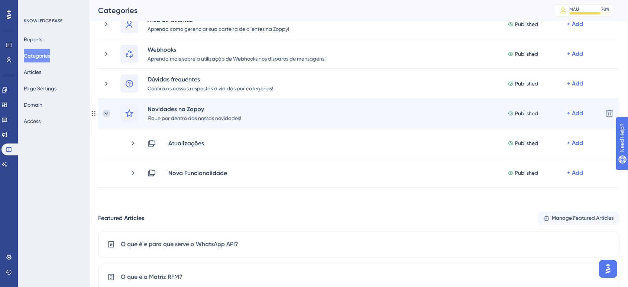
click at [105, 111] on icon at bounding box center [106, 113] width 7 height 7
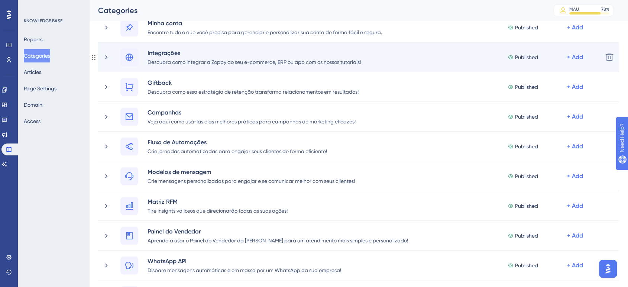
scroll to position [41, 0]
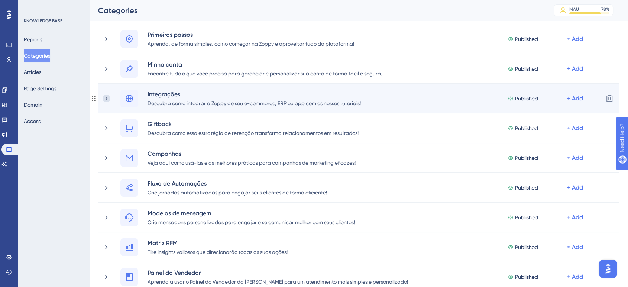
click at [107, 99] on icon at bounding box center [106, 98] width 7 height 7
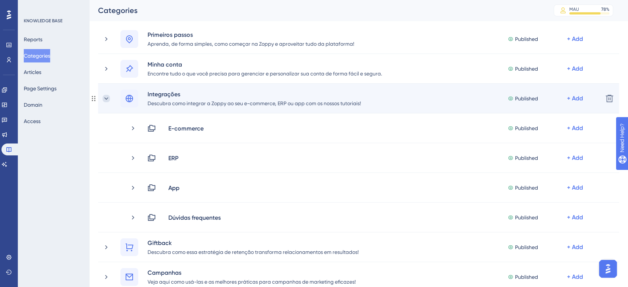
click at [108, 97] on icon at bounding box center [106, 98] width 7 height 7
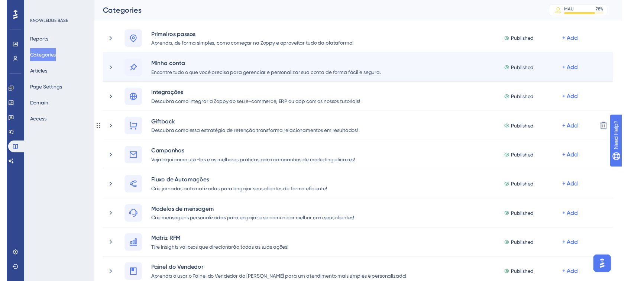
scroll to position [0, 0]
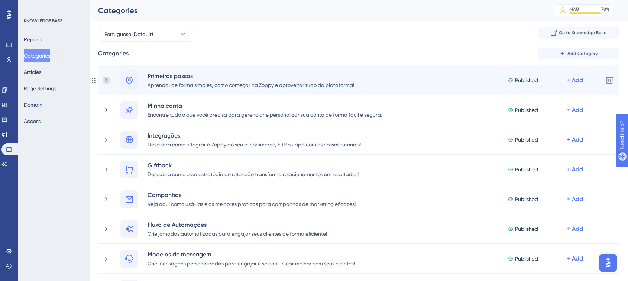
click at [105, 79] on icon at bounding box center [106, 80] width 7 height 7
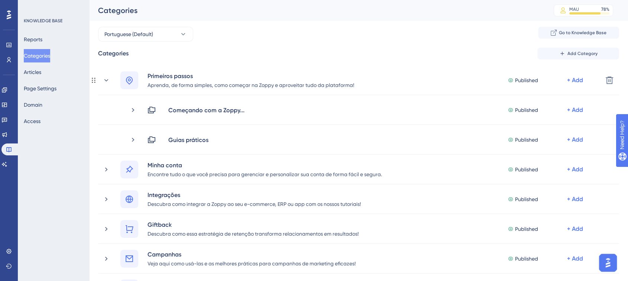
click at [188, 82] on div "Aprenda, de forma simples, como começar na Zoppy e aproveitar tudo da plataform…" at bounding box center [250, 84] width 207 height 9
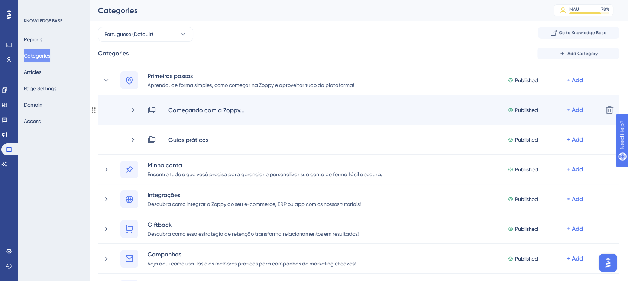
click at [223, 111] on div "Começando com a Zoppy..." at bounding box center [206, 109] width 77 height 9
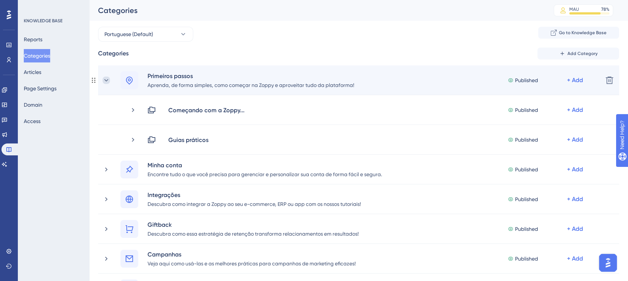
click at [106, 79] on icon at bounding box center [106, 80] width 7 height 7
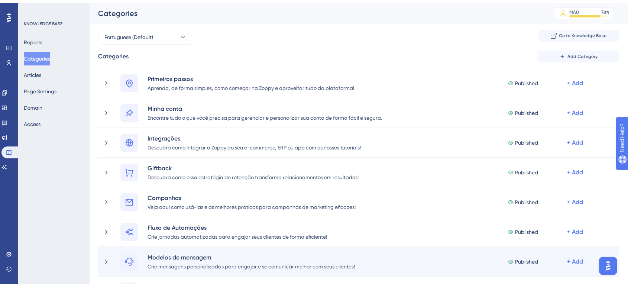
scroll to position [206, 0]
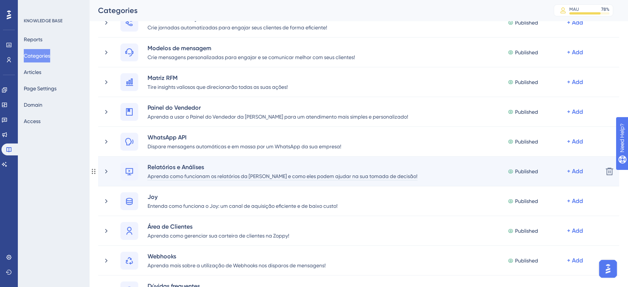
click at [180, 177] on div "Aprenda como funcionam os relatórios da [PERSON_NAME] e como eles podem ajudar …" at bounding box center [282, 175] width 270 height 9
click at [105, 171] on icon at bounding box center [106, 171] width 7 height 7
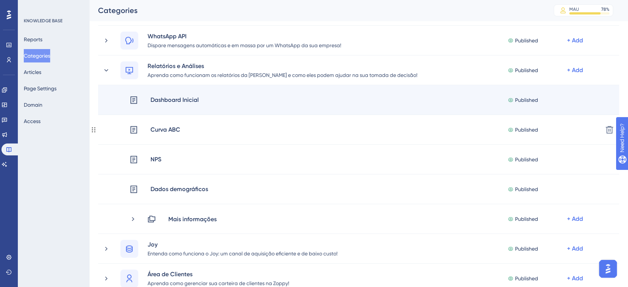
scroll to position [330, 0]
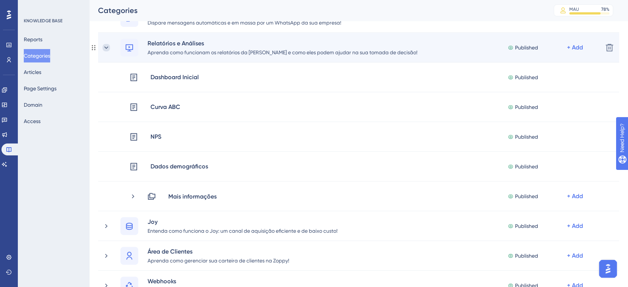
click at [105, 44] on icon at bounding box center [106, 47] width 7 height 7
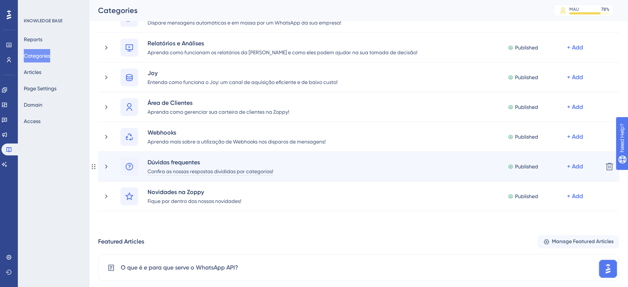
click at [161, 169] on div "Confira as nossas respostas divididas por categorias!" at bounding box center [210, 170] width 126 height 9
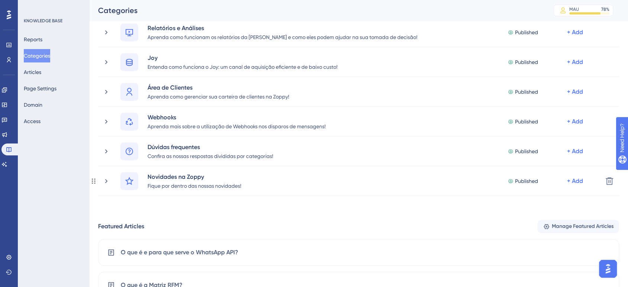
scroll to position [413, 0]
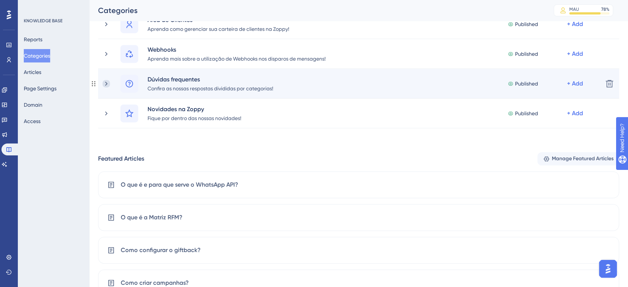
click at [106, 85] on icon at bounding box center [106, 83] width 7 height 7
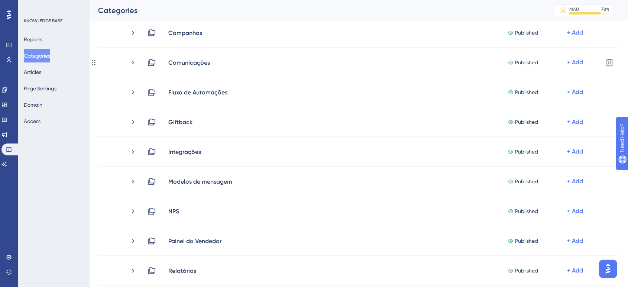
scroll to position [495, 0]
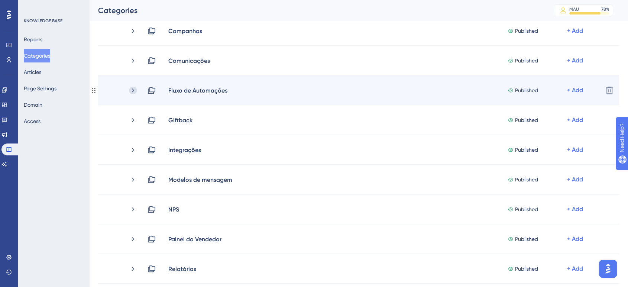
click at [131, 91] on icon at bounding box center [132, 90] width 7 height 7
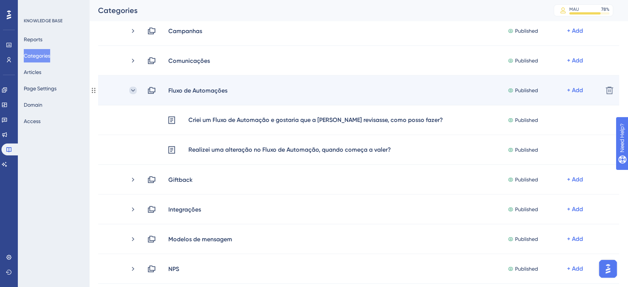
click at [131, 90] on icon at bounding box center [132, 90] width 7 height 7
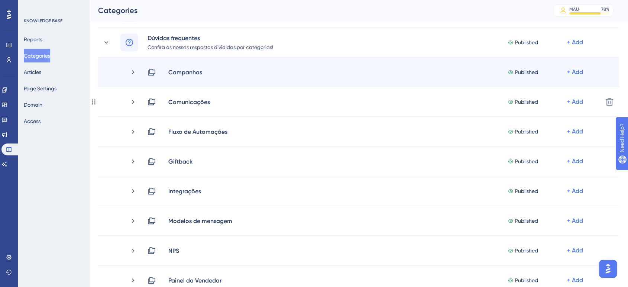
scroll to position [413, 0]
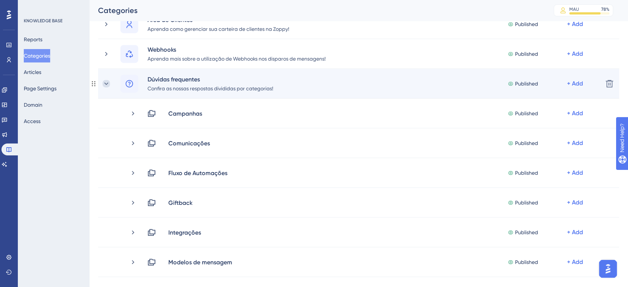
click at [106, 86] on icon at bounding box center [106, 83] width 7 height 7
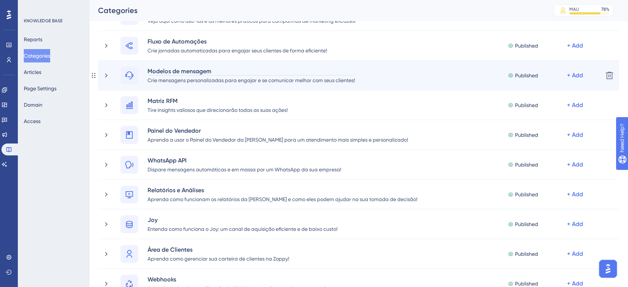
scroll to position [165, 0]
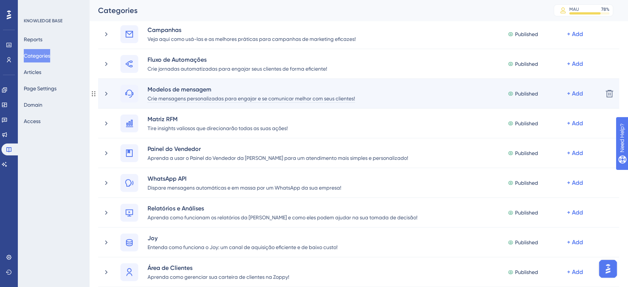
click at [206, 97] on div "Crie mensagens personalizadas para engajar e se comunicar melhor com seus clien…" at bounding box center [251, 98] width 208 height 9
click at [108, 92] on icon at bounding box center [106, 93] width 7 height 7
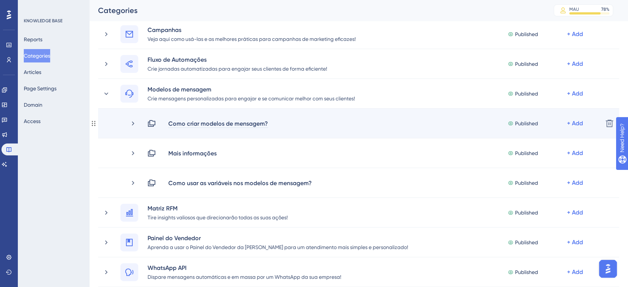
click at [210, 124] on div "Como criar modelos de mensagem?" at bounding box center [218, 123] width 100 height 9
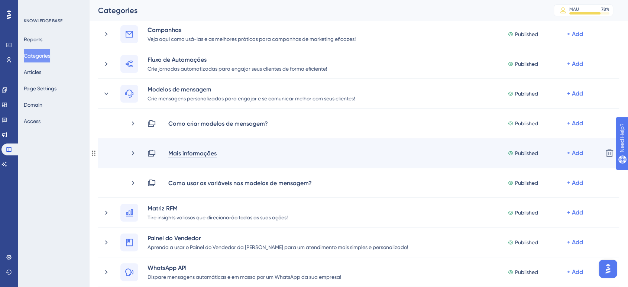
click at [189, 152] on div "Mais informações" at bounding box center [192, 153] width 49 height 9
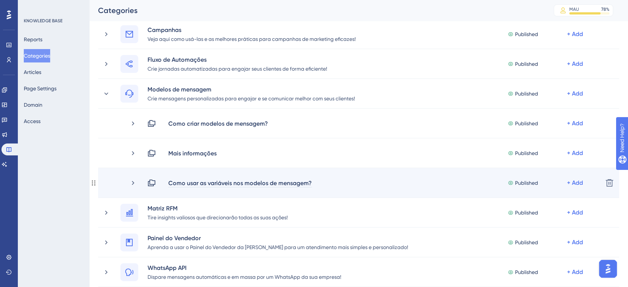
click at [194, 182] on div "Como usar as variáveis nos modelos de mensagem?" at bounding box center [240, 182] width 144 height 9
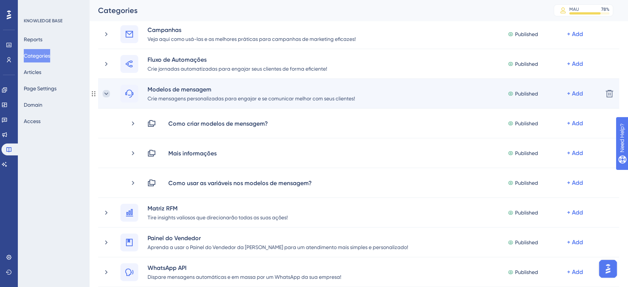
click at [105, 91] on icon at bounding box center [106, 93] width 7 height 7
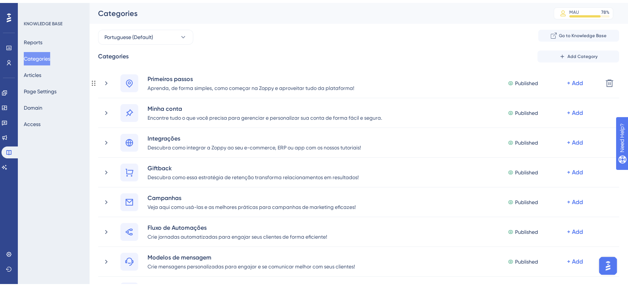
scroll to position [41, 0]
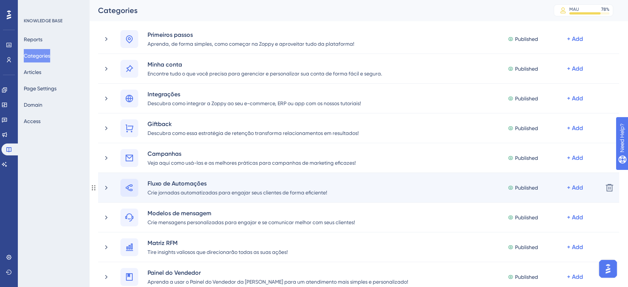
click at [128, 191] on icon at bounding box center [129, 187] width 9 height 9
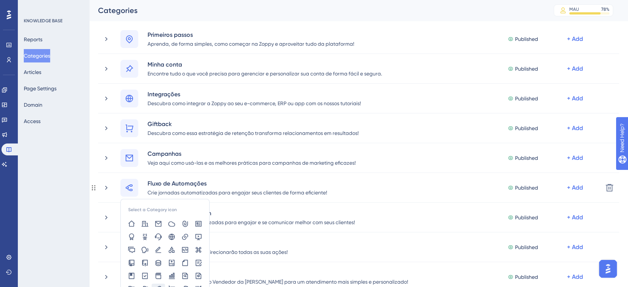
drag, startPoint x: 128, startPoint y: 190, endPoint x: 68, endPoint y: 183, distance: 60.2
click at [68, 183] on div "KNOWLEDGE BASE Reports Categories Articles Page Settings Domain Access" at bounding box center [53, 143] width 71 height 287
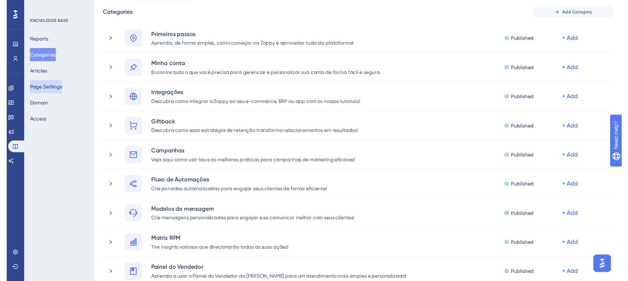
scroll to position [0, 0]
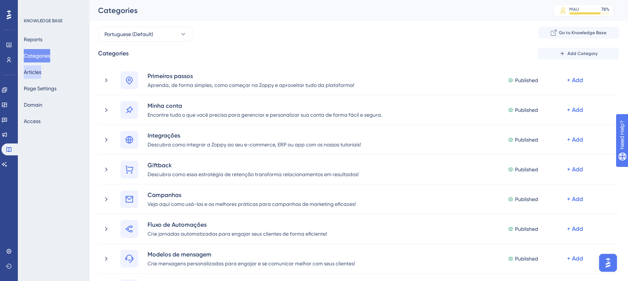
click at [41, 73] on button "Articles" at bounding box center [32, 71] width 17 height 13
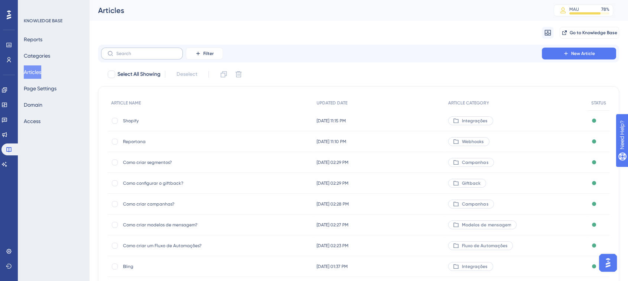
click at [143, 56] on label at bounding box center [142, 54] width 82 height 12
click at [143, 56] on input "text" at bounding box center [146, 53] width 60 height 5
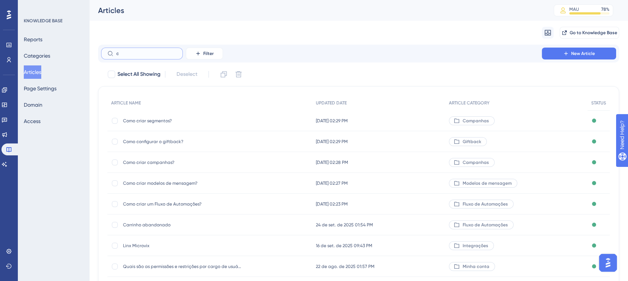
type input "co"
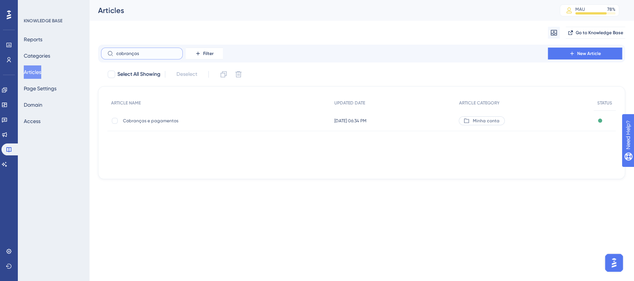
click at [149, 55] on input "cobranças" at bounding box center [146, 53] width 60 height 5
click at [140, 52] on input "calend" at bounding box center [146, 53] width 60 height 5
type input "o que é a z"
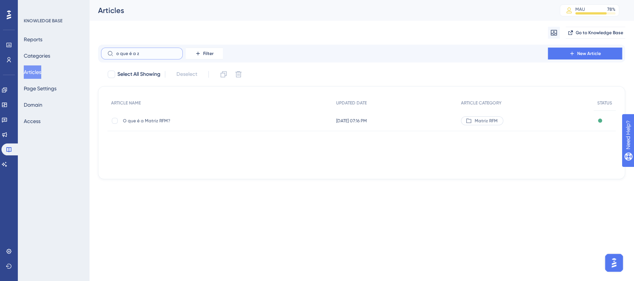
checkbox input "true"
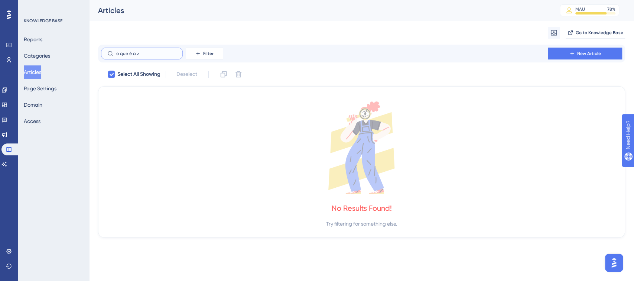
type input "o que é a"
checkbox input "false"
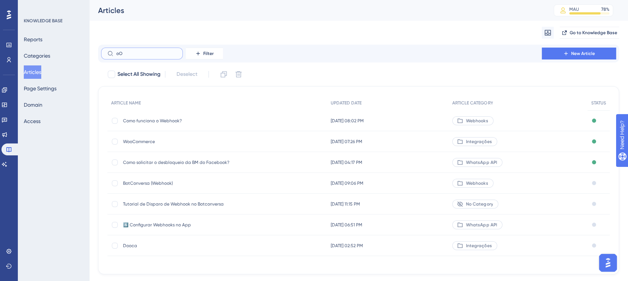
type input "o"
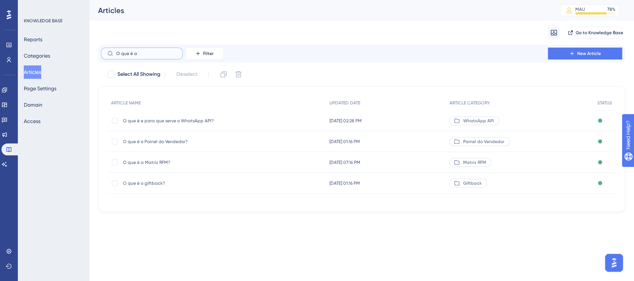
type input "O que é a z"
checkbox input "true"
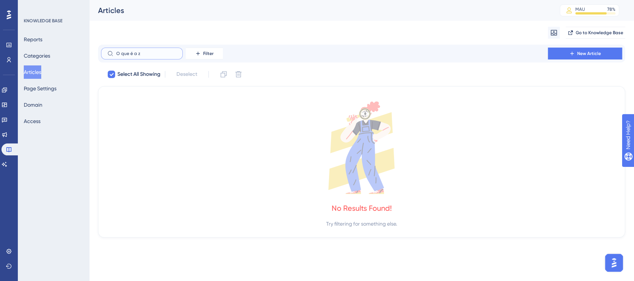
type input "O que é a"
checkbox input "false"
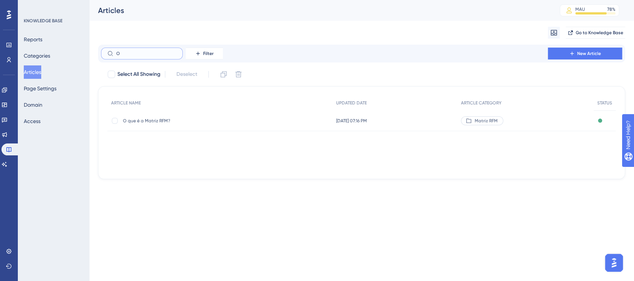
type input "O"
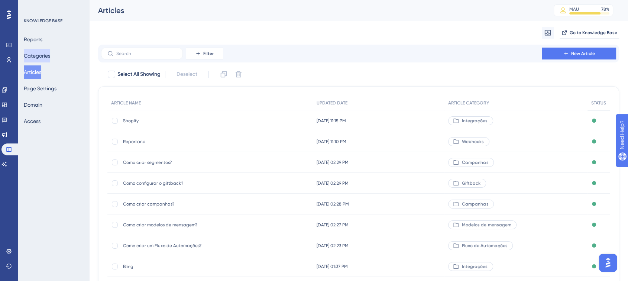
click at [45, 56] on button "Categories" at bounding box center [37, 55] width 26 height 13
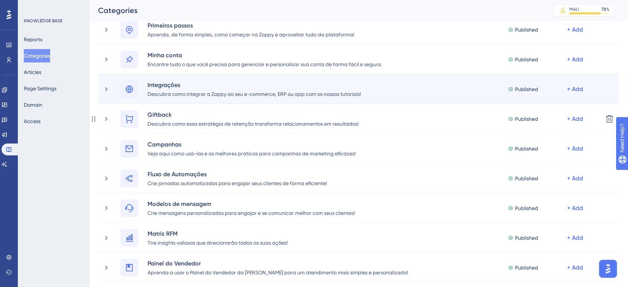
scroll to position [41, 0]
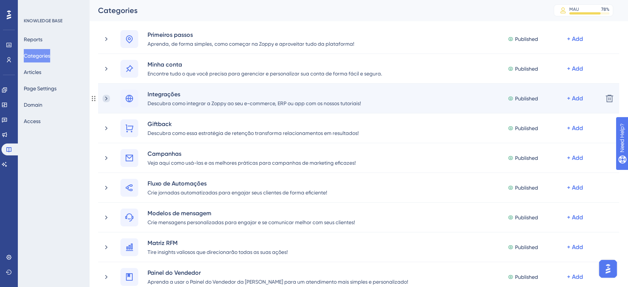
click at [107, 99] on icon at bounding box center [106, 98] width 7 height 7
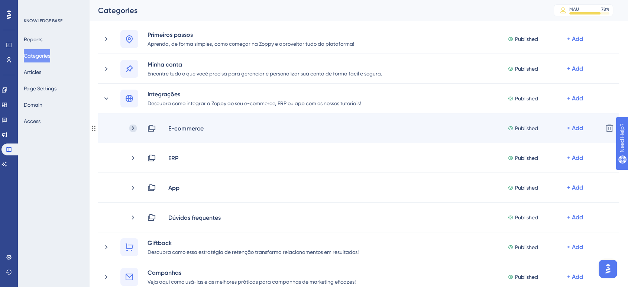
click at [134, 129] on icon at bounding box center [132, 127] width 7 height 7
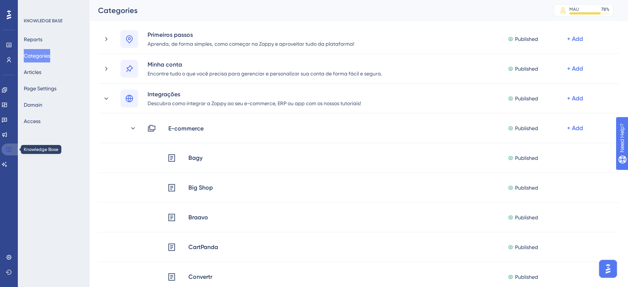
click at [9, 151] on icon at bounding box center [8, 149] width 5 height 5
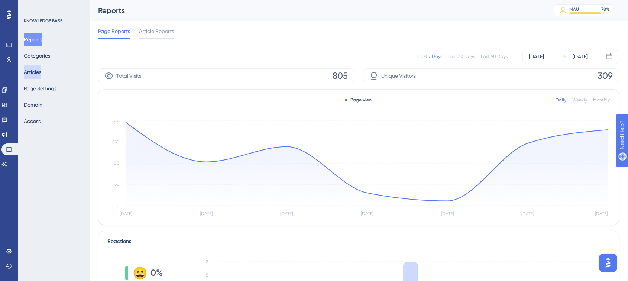
click at [41, 69] on button "Articles" at bounding box center [32, 71] width 17 height 13
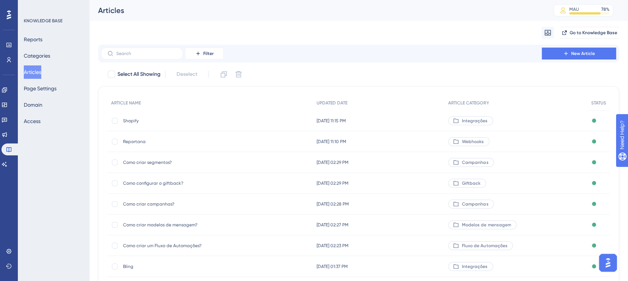
drag, startPoint x: 140, startPoint y: 73, endPoint x: 175, endPoint y: 64, distance: 36.1
click at [178, 56] on div "Filter New Article Select All Showing Deselect ARTICLE NAME UPDATED DATE ARTICL…" at bounding box center [358, 198] width 521 height 307
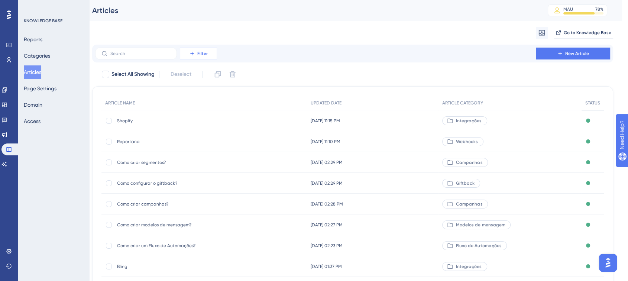
click at [198, 53] on span "Filter" at bounding box center [202, 54] width 10 height 6
click at [196, 121] on span "Category" at bounding box center [202, 119] width 23 height 9
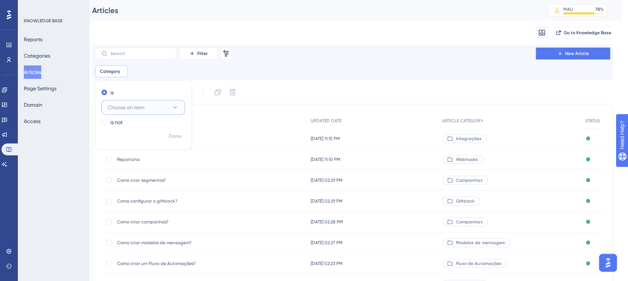
click at [123, 103] on span "Choose an item" at bounding box center [126, 107] width 37 height 9
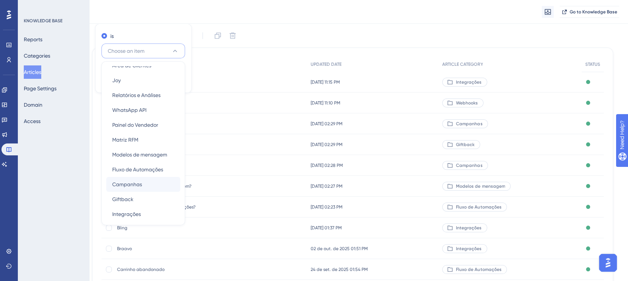
scroll to position [98, 0]
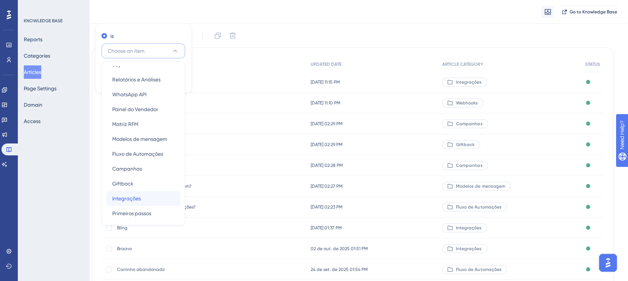
click at [128, 199] on span "Integrações" at bounding box center [126, 198] width 29 height 9
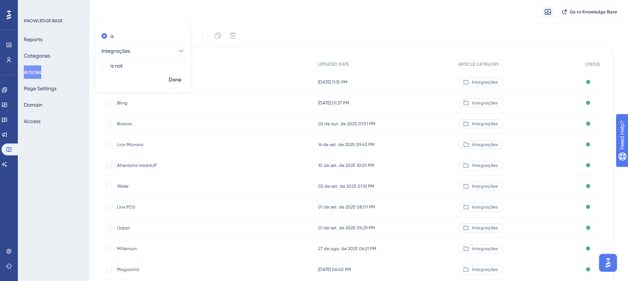
click at [231, 72] on div "Shopify Shopify" at bounding box center [176, 82] width 119 height 21
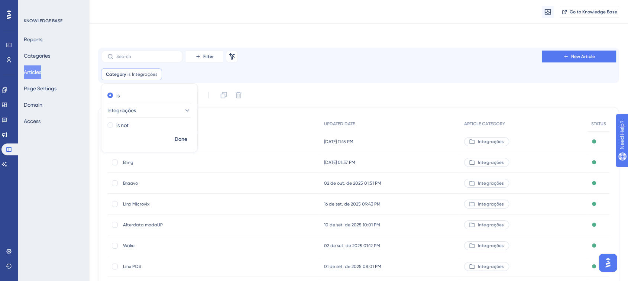
scroll to position [59, 6]
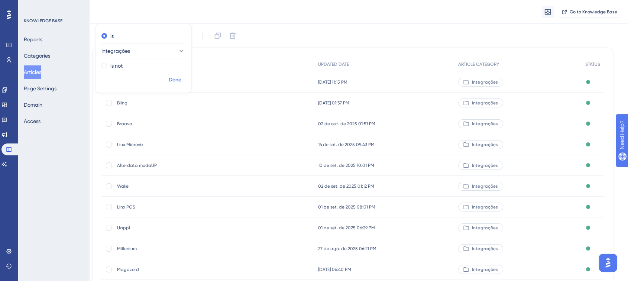
click at [167, 77] on button "Done" at bounding box center [175, 79] width 21 height 13
click at [127, 81] on span "Shopify" at bounding box center [176, 82] width 119 height 6
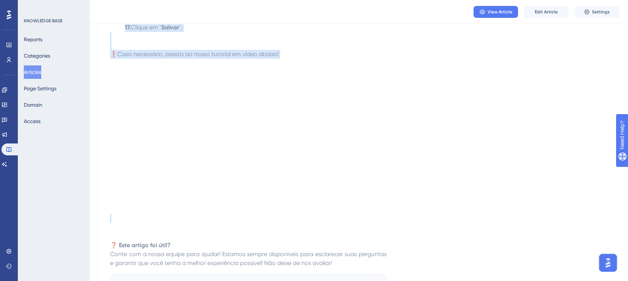
scroll to position [2920, 0]
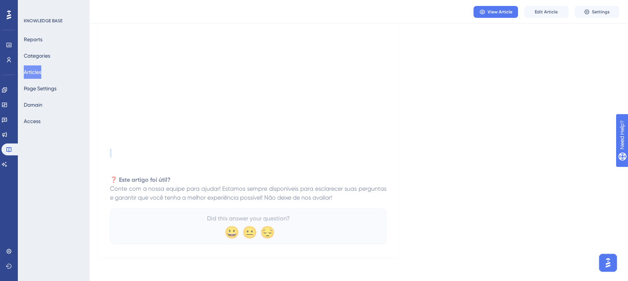
drag, startPoint x: 112, startPoint y: 103, endPoint x: 338, endPoint y: 196, distance: 244.7
copy div "Shopify 🔗 Integrar a Zoppy ao seu e-commerce Shopify facilita a gestão de venda…"
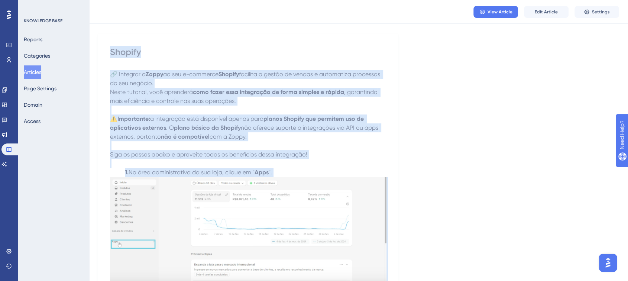
scroll to position [0, 0]
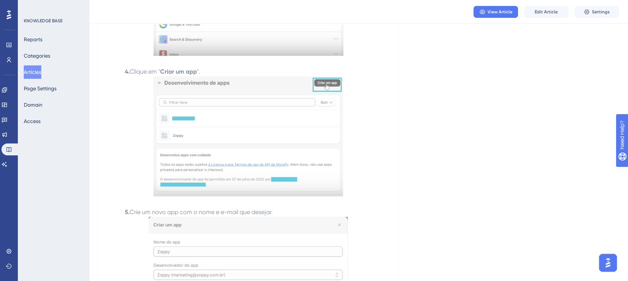
scroll to position [578, 0]
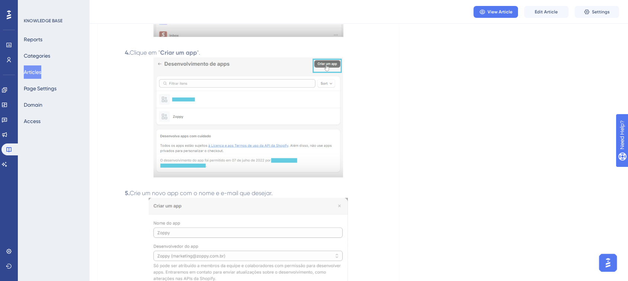
click at [229, 134] on img at bounding box center [247, 117] width 189 height 120
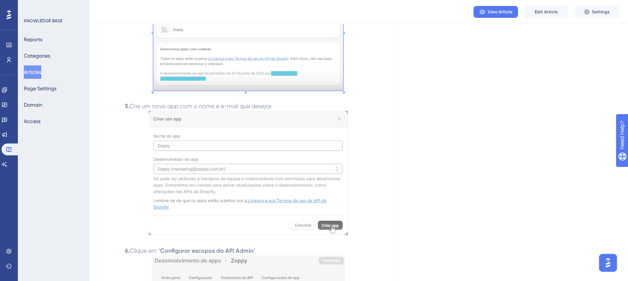
scroll to position [701, 0]
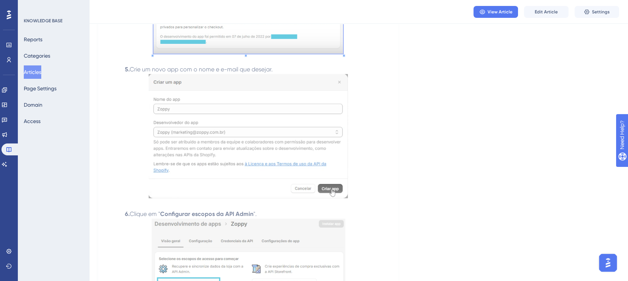
click at [188, 115] on img at bounding box center [248, 136] width 199 height 124
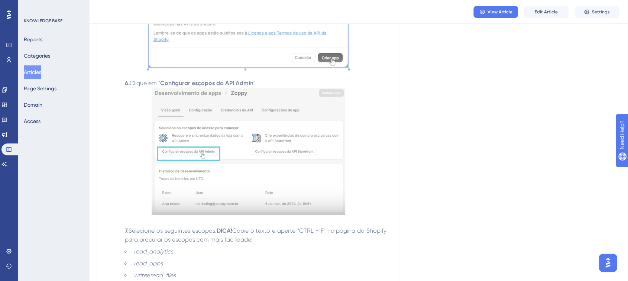
scroll to position [867, 0]
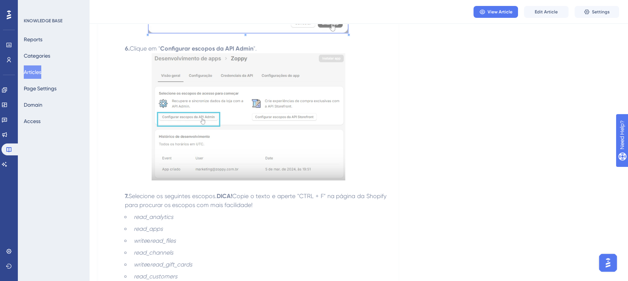
click at [226, 106] on img at bounding box center [249, 116] width 194 height 127
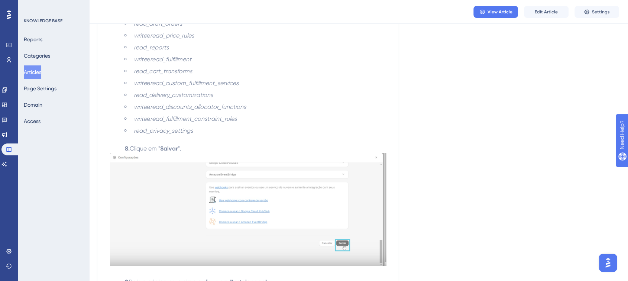
scroll to position [1444, 0]
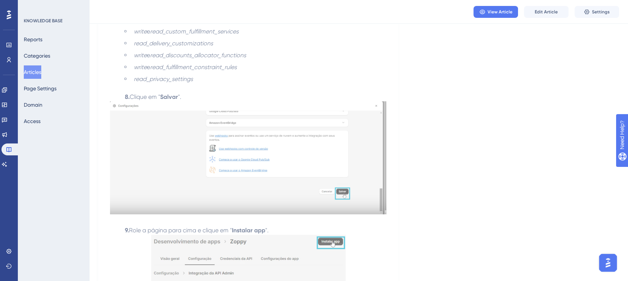
click at [196, 146] on img at bounding box center [248, 157] width 276 height 113
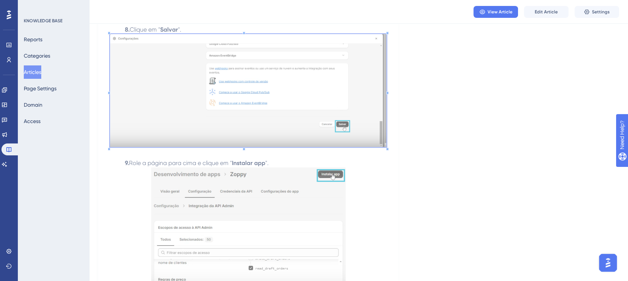
scroll to position [1568, 0]
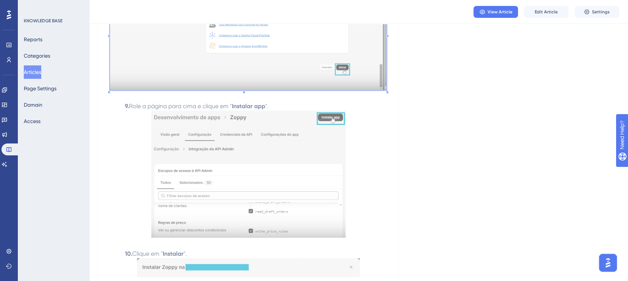
click at [281, 132] on img at bounding box center [248, 174] width 194 height 127
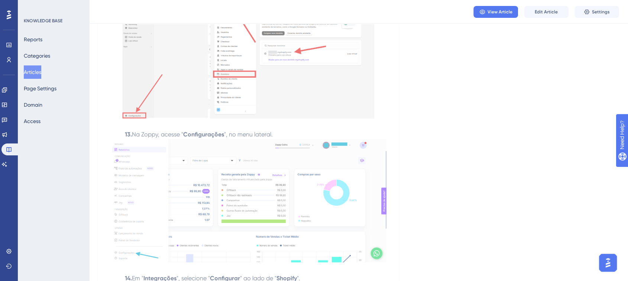
scroll to position [2063, 0]
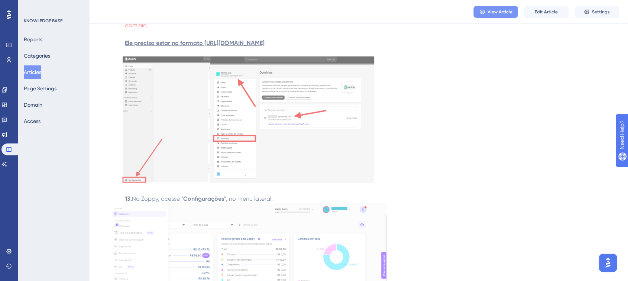
click at [501, 13] on span "View Article" at bounding box center [499, 12] width 25 height 6
